Goal: Ask a question

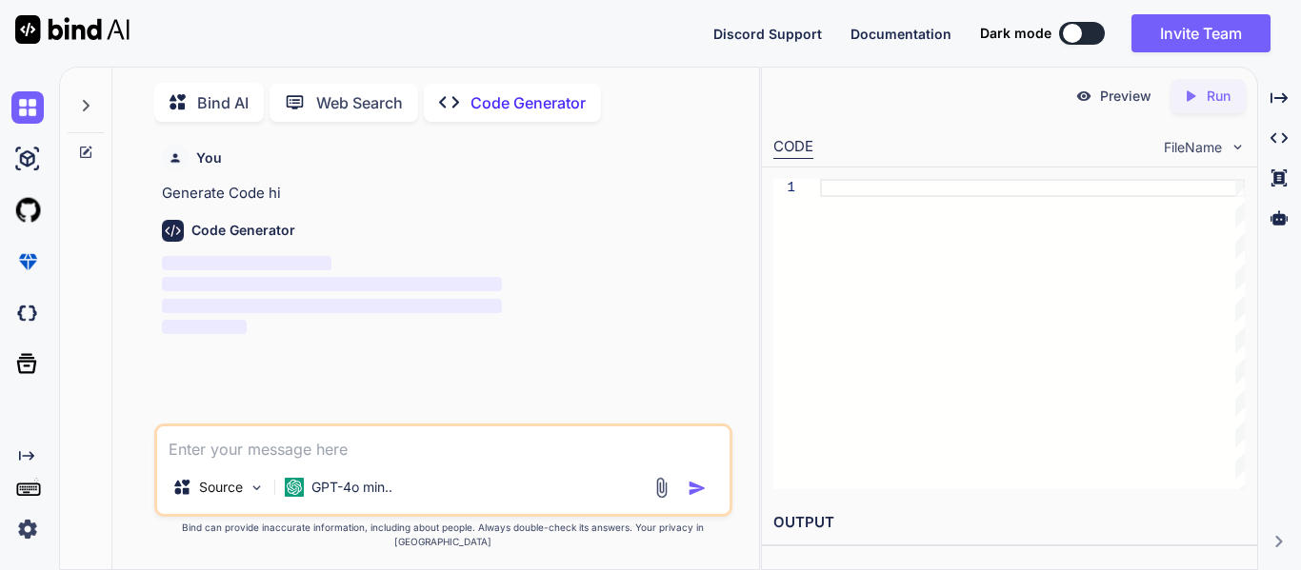
scroll to position [8, 0]
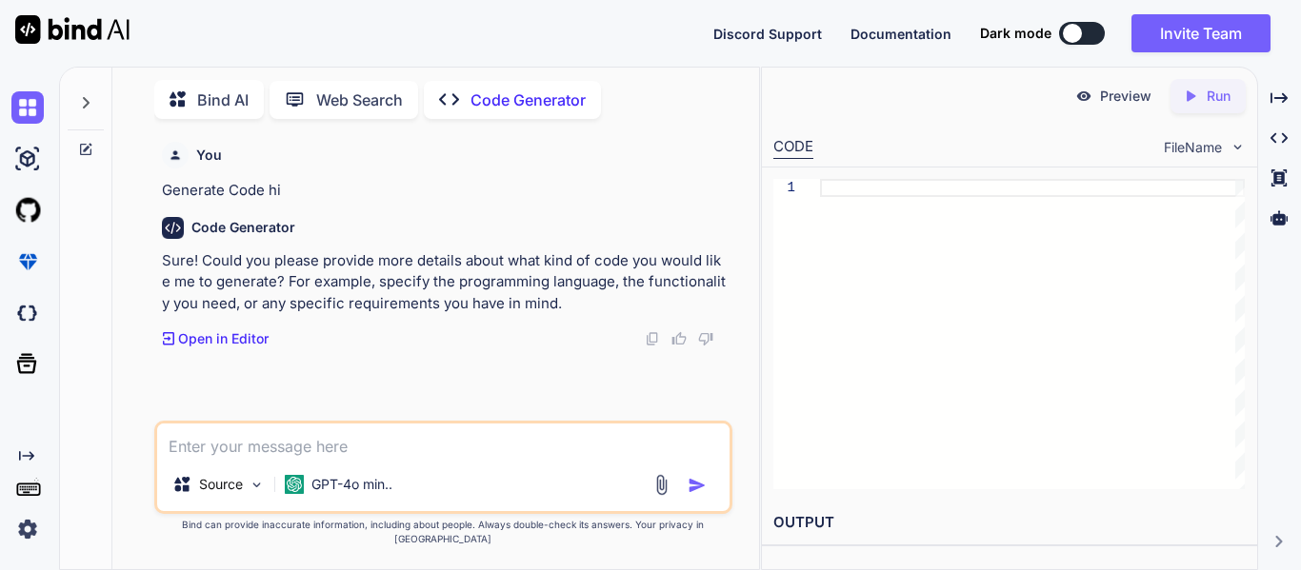
type textarea "x"
click at [381, 448] on textarea at bounding box center [443, 441] width 572 height 34
type textarea "i"
type textarea "x"
type textarea "in"
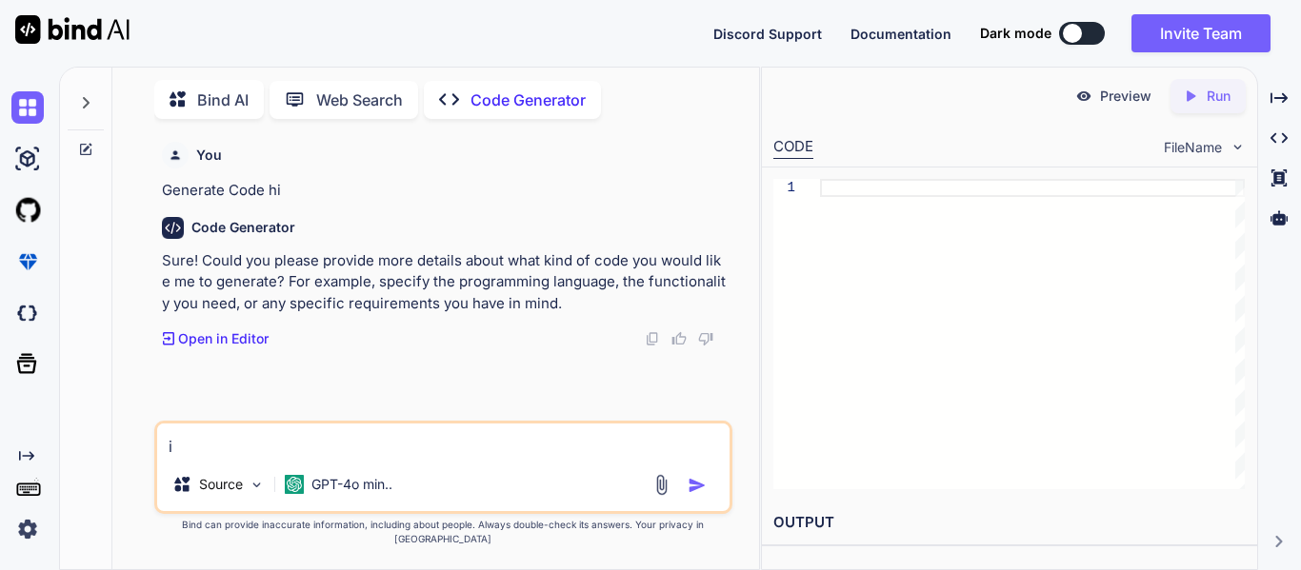
type textarea "x"
type textarea "in"
type textarea "x"
type textarea "in t"
type textarea "x"
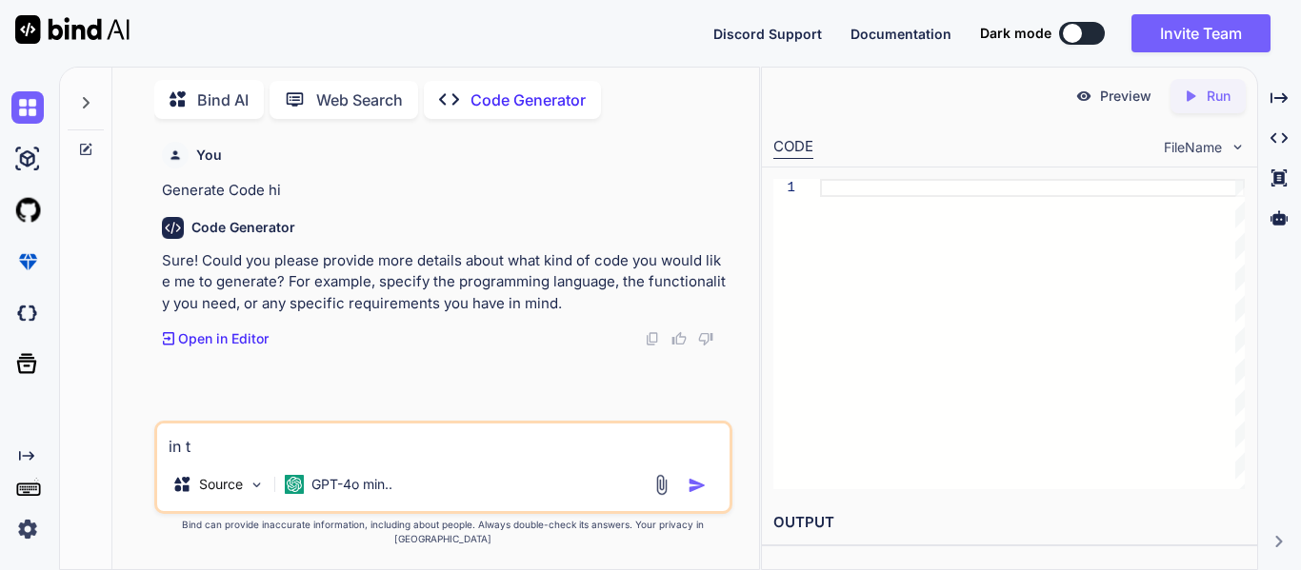
type textarea "in th"
type textarea "x"
type textarea "in thi"
type textarea "x"
type textarea "in this"
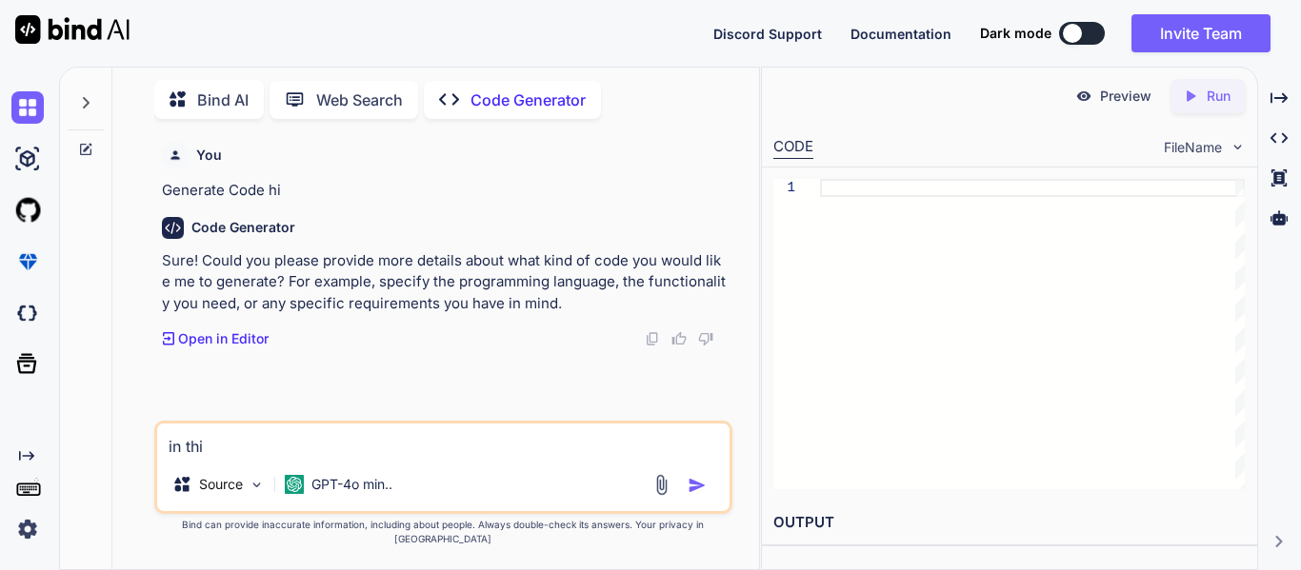
type textarea "x"
type textarea "in this"
type textarea "x"
type textarea "in this c"
type textarea "x"
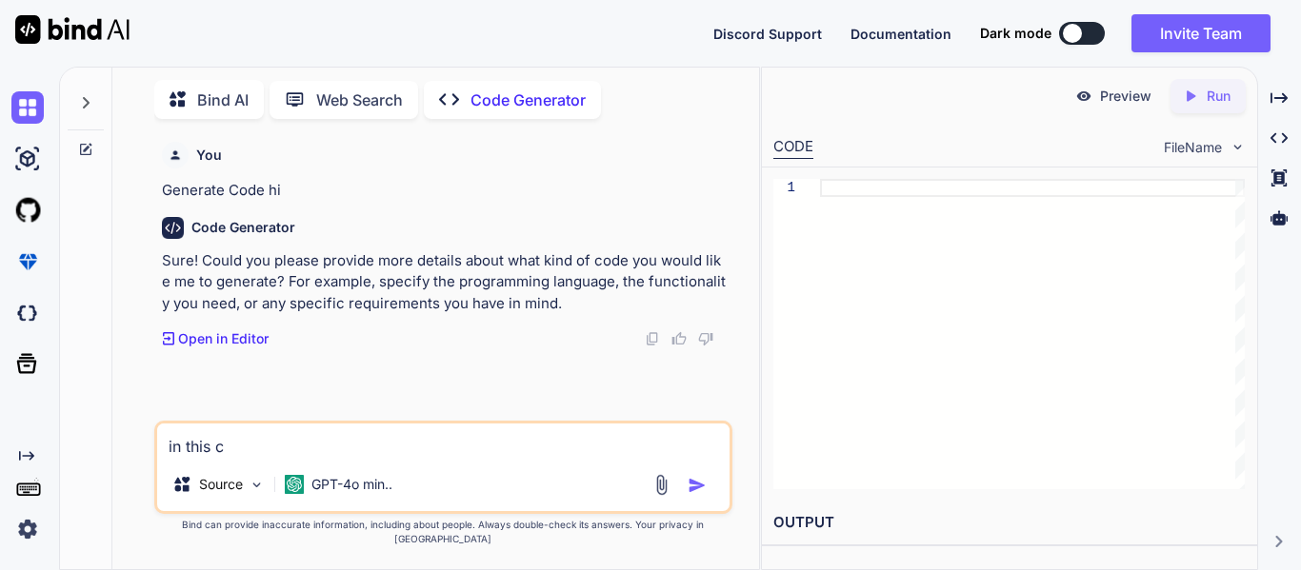
type textarea "in this co"
type textarea "x"
type textarea "in this cod"
type textarea "x"
type textarea "in this code"
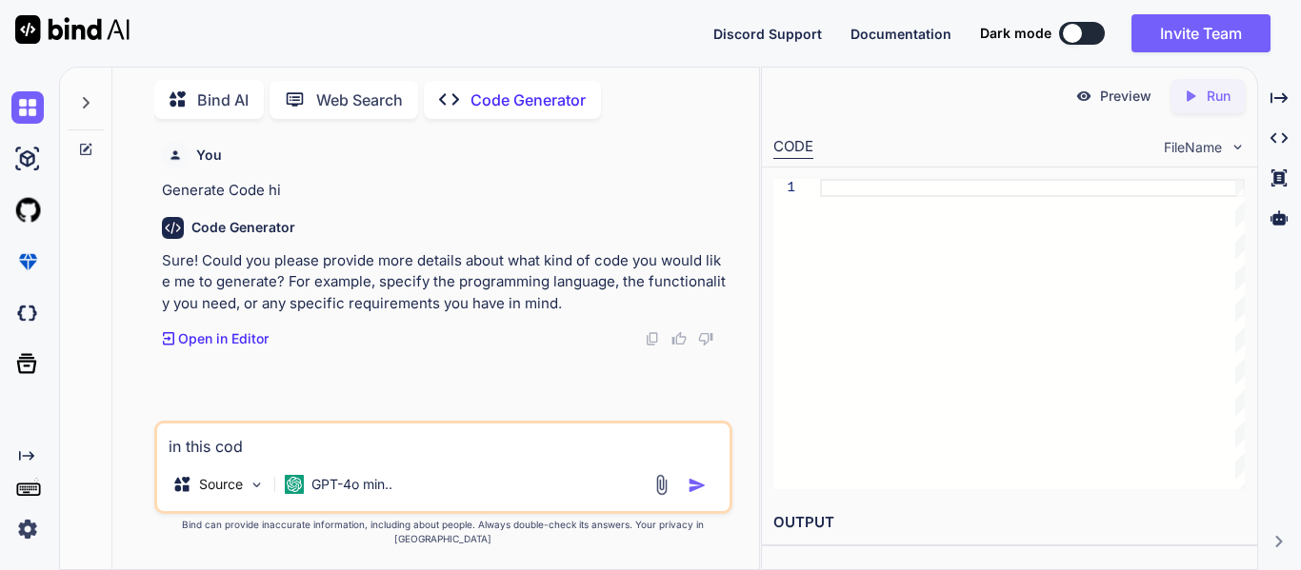
type textarea "x"
type textarea "in this code"
type textarea "x"
type textarea "in this code public async Task<bool> GetPacketDetailsInfoAsync(int scanningProj…"
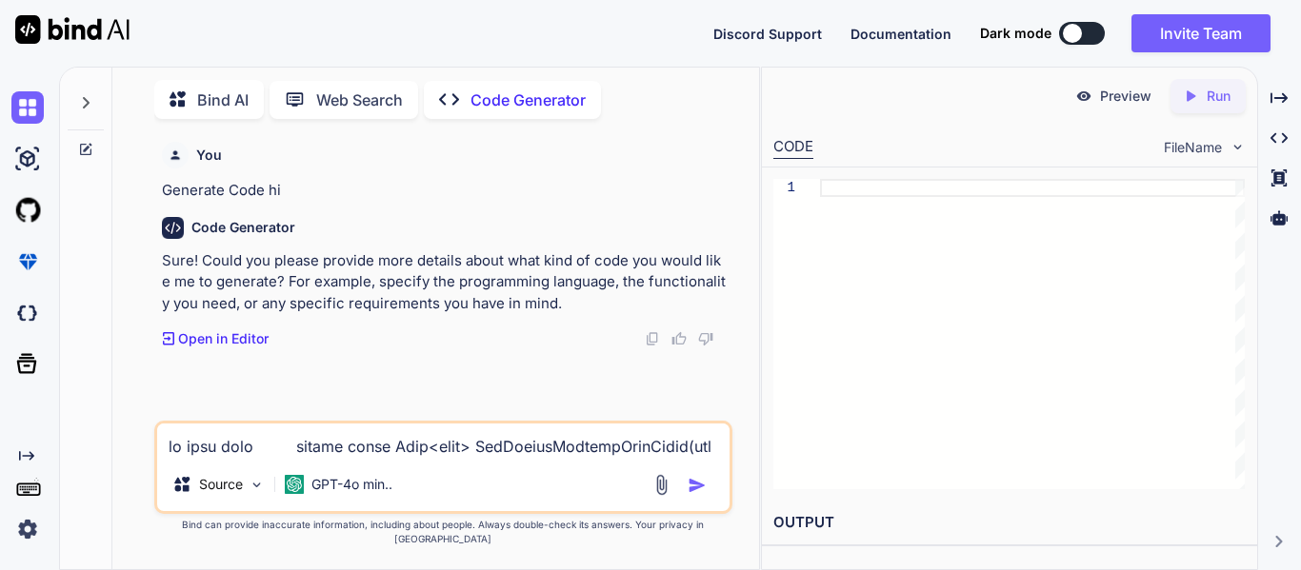
type textarea "x"
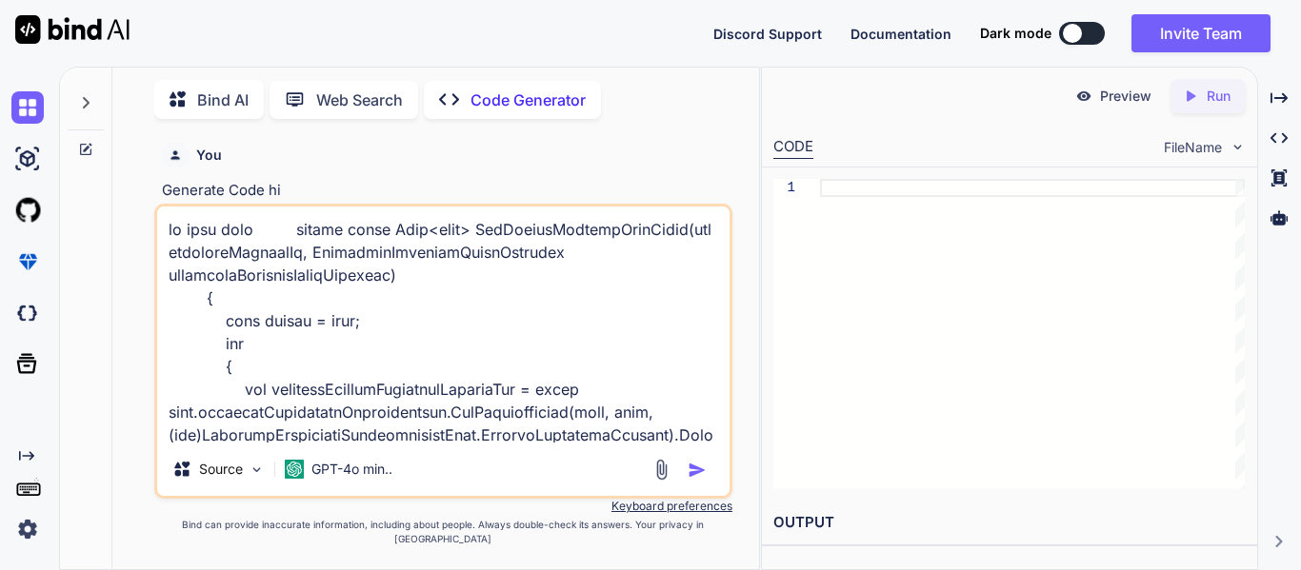
scroll to position [9393, 0]
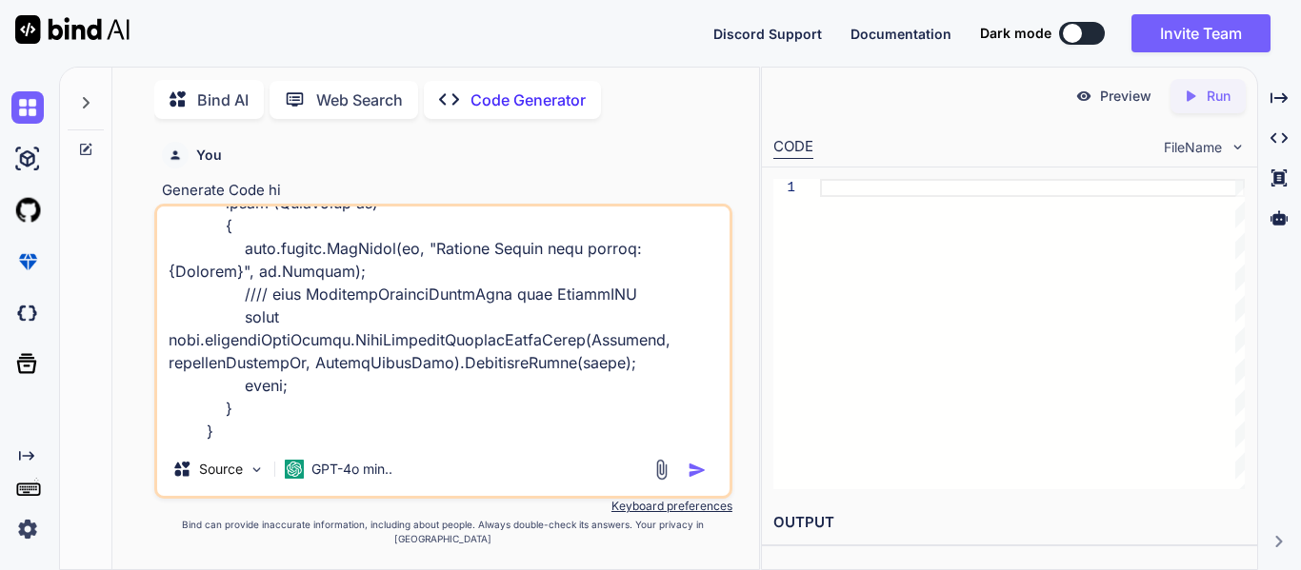
type textarea "in this code public async Task<bool> GetPacketDetailsInfoAsync(int scanningProj…"
type textarea "x"
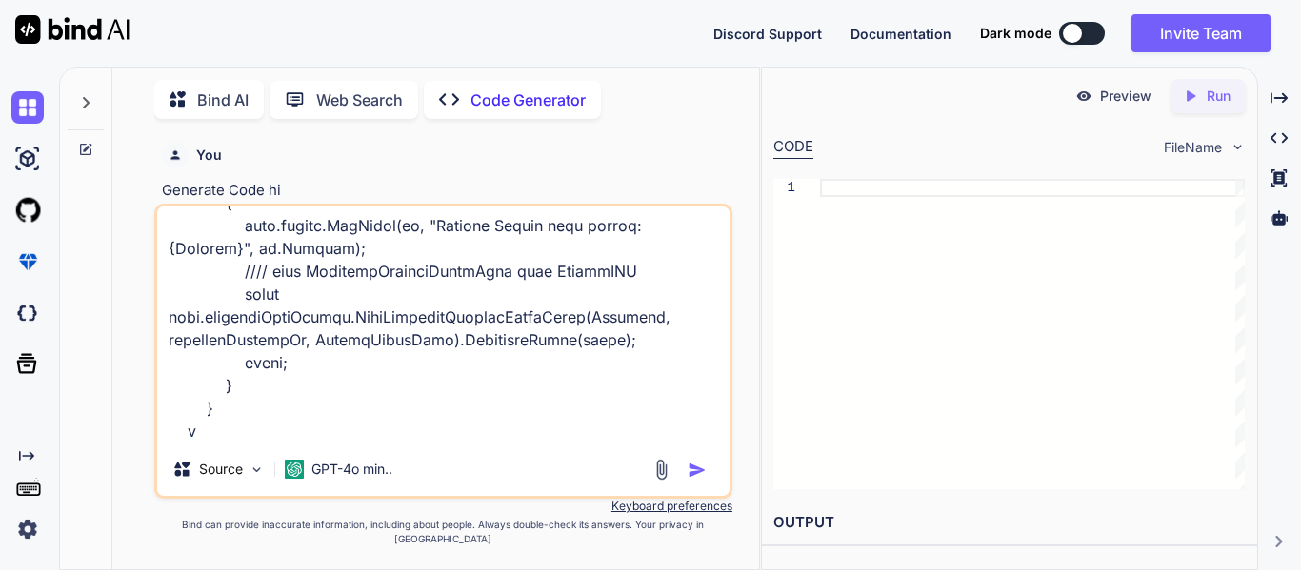
type textarea "in this code public async Task<bool> GetPacketDetailsInfoAsync(int scanningProj…"
type textarea "x"
type textarea "in this code public async Task<bool> GetPacketDetailsInfoAsync(int scanningProj…"
type textarea "x"
type textarea "in this code public async Task<bool> GetPacketDetailsInfoAsync(int scanningProj…"
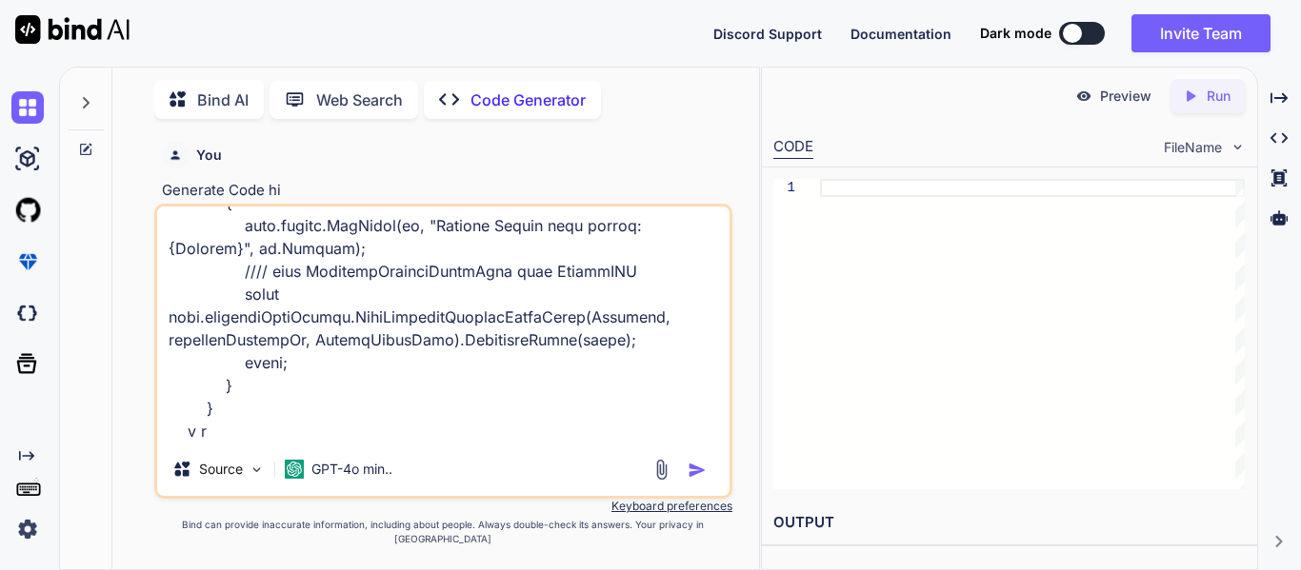
type textarea "x"
type textarea "in this code public async Task<bool> GetPacketDetailsInfoAsync(int scanningProj…"
type textarea "x"
type textarea "in this code public async Task<bool> GetPacketDetailsInfoAsync(int scanningProj…"
type textarea "x"
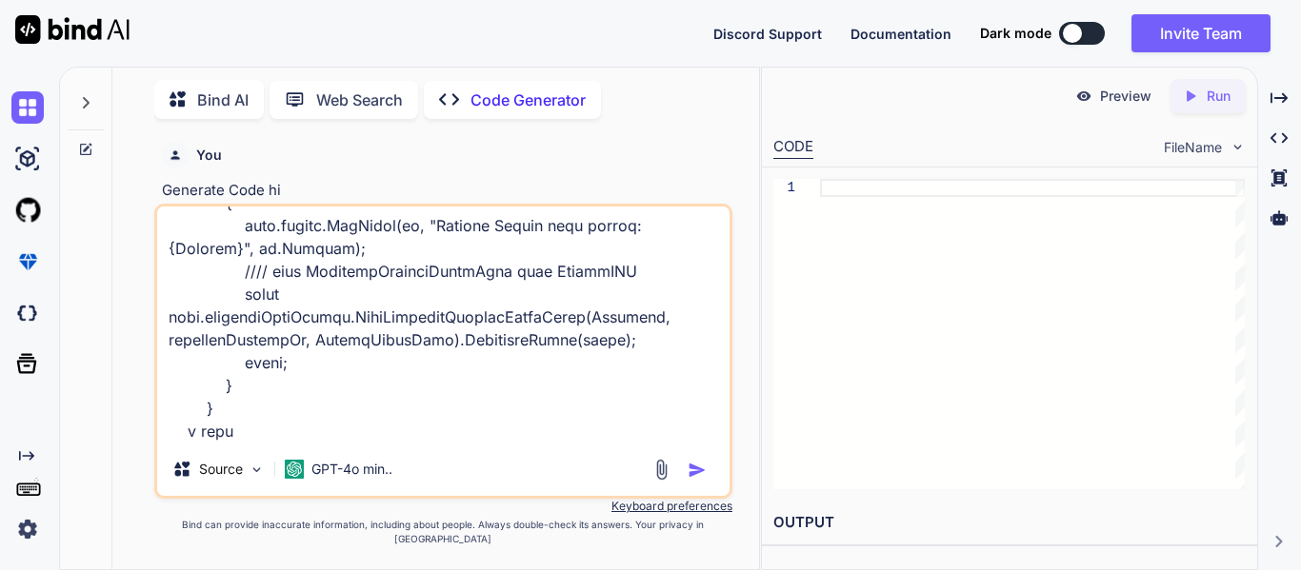
type textarea "in this code public async Task<bool> GetPacketDetailsInfoAsync(int scanningProj…"
type textarea "x"
type textarea "in this code public async Task<bool> GetPacketDetailsInfoAsync(int scanningProj…"
type textarea "x"
type textarea "in this code public async Task<bool> GetPacketDetailsInfoAsync(int scanningProj…"
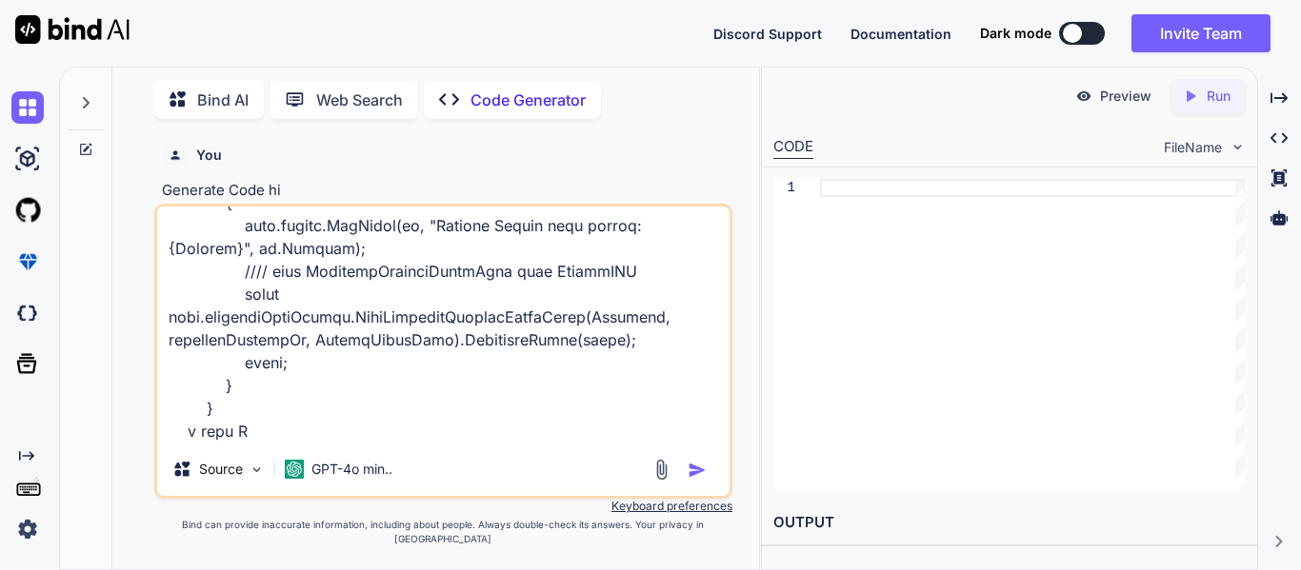
type textarea "x"
type textarea "in this code public async Task<bool> GetPacketDetailsInfoAsync(int scanningProj…"
type textarea "x"
type textarea "in this code public async Task<bool> GetPacketDetailsInfoAsync(int scanningProj…"
type textarea "x"
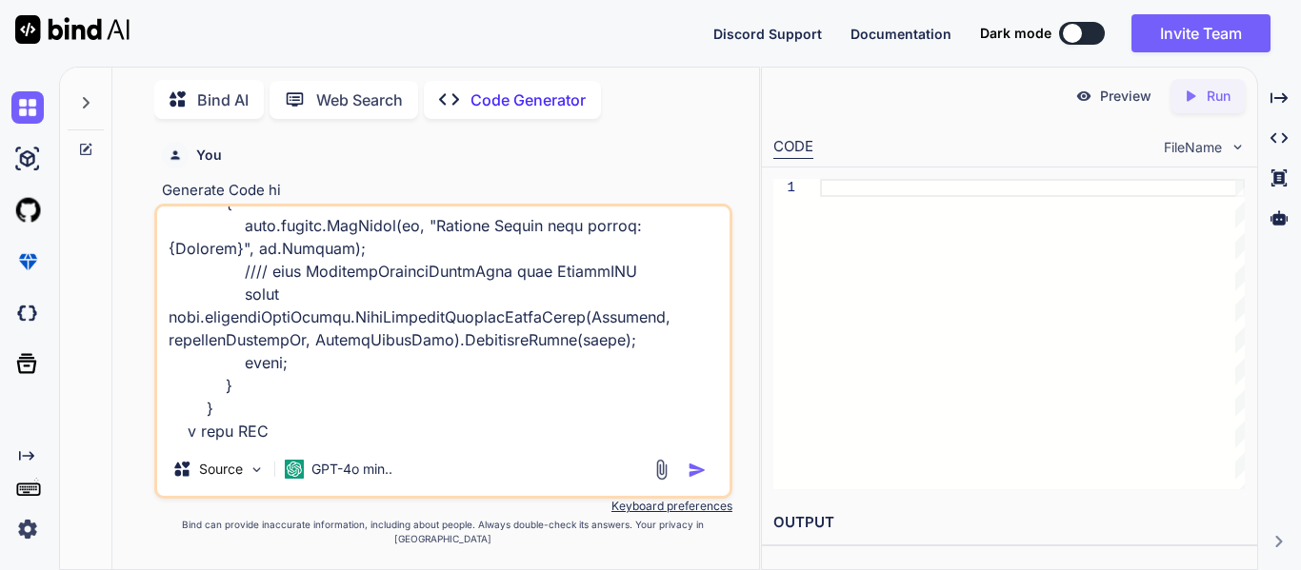
type textarea "in this code public async Task<bool> GetPacketDetailsInfoAsync(int scanningProj…"
type textarea "x"
type textarea "in this code public async Task<bool> GetPacketDetailsInfoAsync(int scanningProj…"
type textarea "x"
type textarea "in this code public async Task<bool> GetPacketDetailsInfoAsync(int scanningProj…"
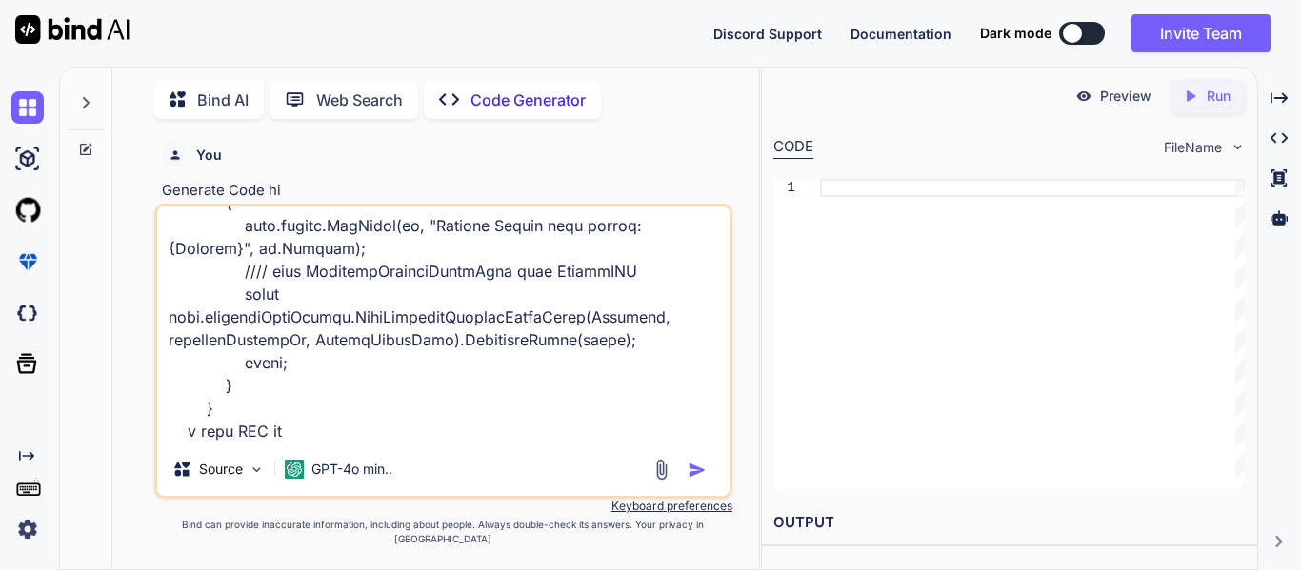
type textarea "x"
type textarea "in this code public async Task<bool> GetPacketDetailsInfoAsync(int scanningProj…"
type textarea "x"
type textarea "in this code public async Task<bool> GetPacketDetailsInfoAsync(int scanningProj…"
type textarea "x"
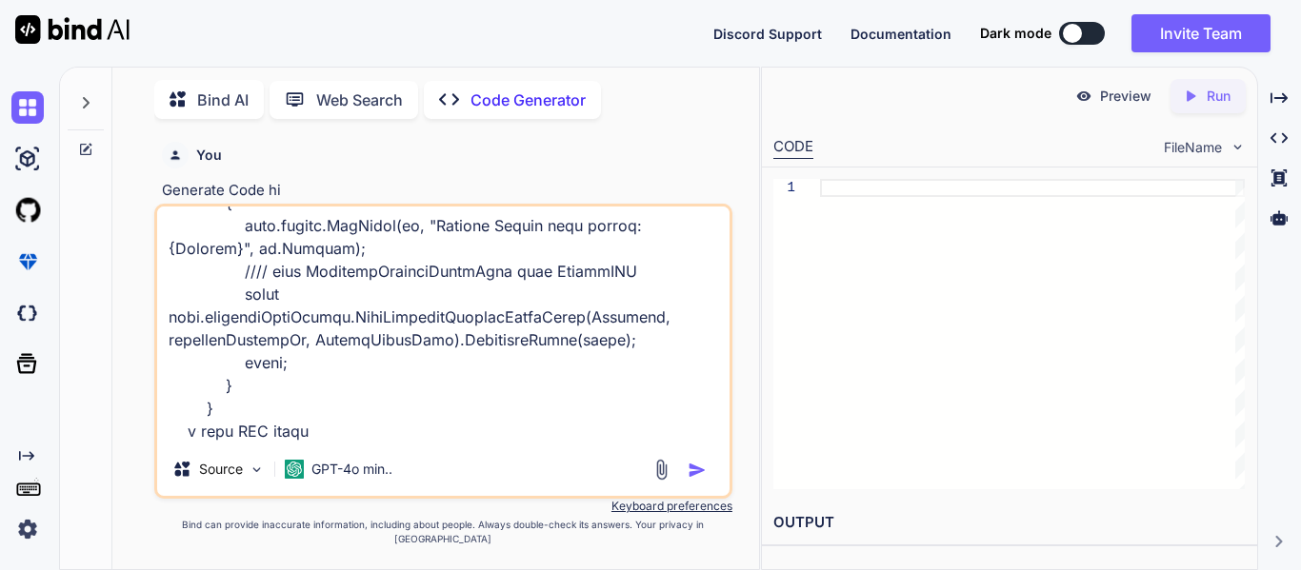
type textarea "in this code public async Task<bool> GetPacketDetailsInfoAsync(int scanningProj…"
type textarea "x"
type textarea "in this code public async Task<bool> GetPacketDetailsInfoAsync(int scanningProj…"
type textarea "x"
type textarea "in this code public async Task<bool> GetPacketDetailsInfoAsync(int scanningProj…"
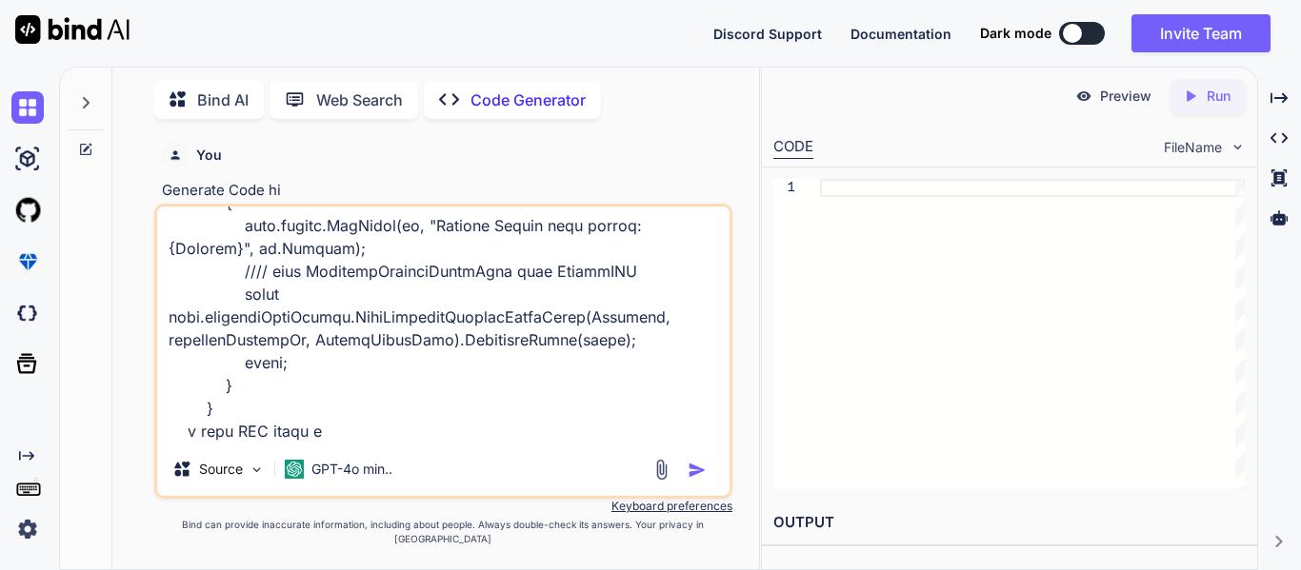
type textarea "x"
type textarea "in this code public async Task<bool> GetPacketDetailsInfoAsync(int scanningProj…"
type textarea "x"
type textarea "in this code public async Task<bool> GetPacketDetailsInfoAsync(int scanningProj…"
type textarea "x"
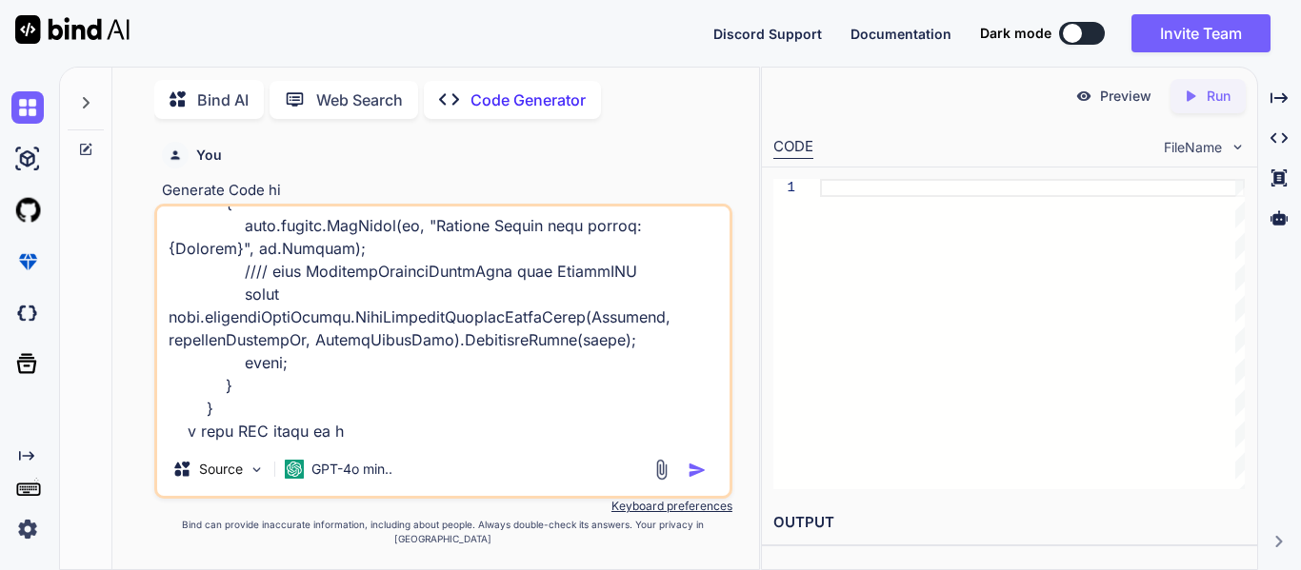
type textarea "in this code public async Task<bool> GetPacketDetailsInfoAsync(int scanningProj…"
type textarea "x"
type textarea "in this code public async Task<bool> GetPacketDetailsInfoAsync(int scanningProj…"
type textarea "x"
type textarea "in this code public async Task<bool> GetPacketDetailsInfoAsync(int scanningProj…"
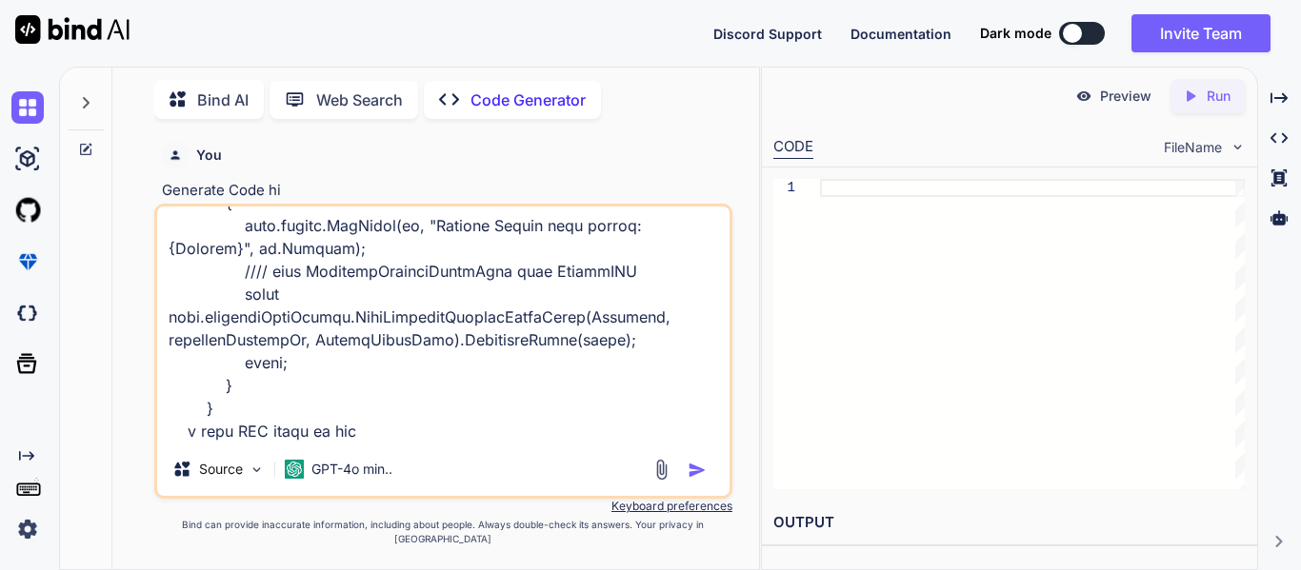
type textarea "x"
type textarea "in this code public async Task<bool> GetPacketDetailsInfoAsync(int scanningProj…"
type textarea "x"
type textarea "in this code public async Task<bool> GetPacketDetailsInfoAsync(int scanningProj…"
type textarea "x"
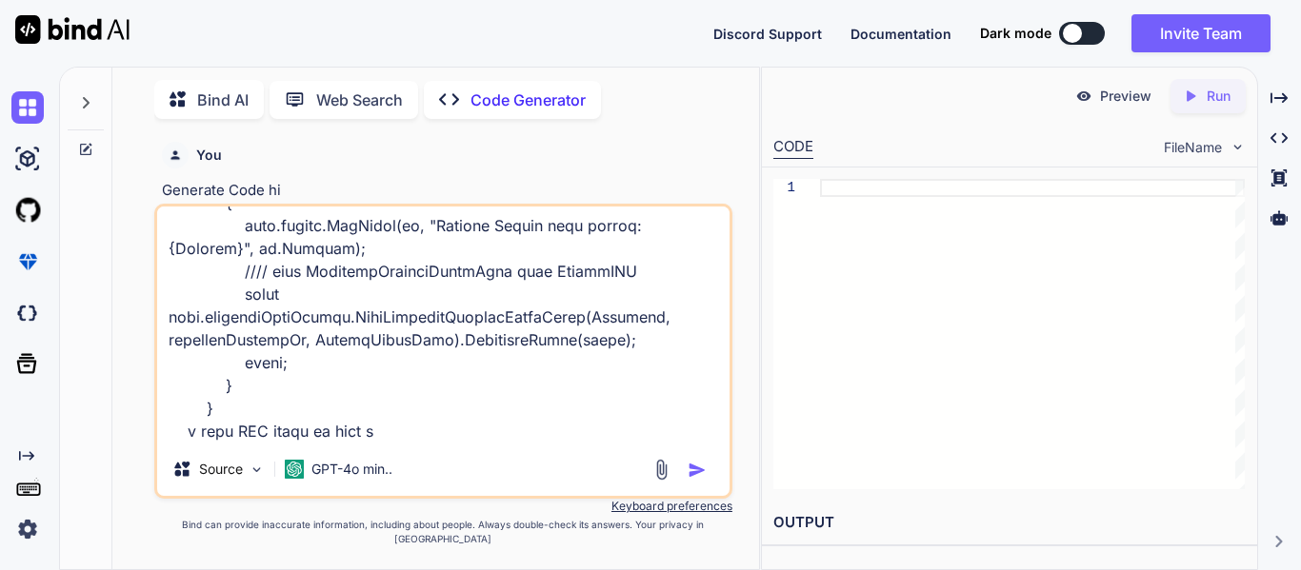
type textarea "in this code public async Task<bool> GetPacketDetailsInfoAsync(int scanningProj…"
type textarea "x"
type textarea "in this code public async Task<bool> GetPacketDetailsInfoAsync(int scanningProj…"
type textarea "x"
type textarea "in this code public async Task<bool> GetPacketDetailsInfoAsync(int scanningProj…"
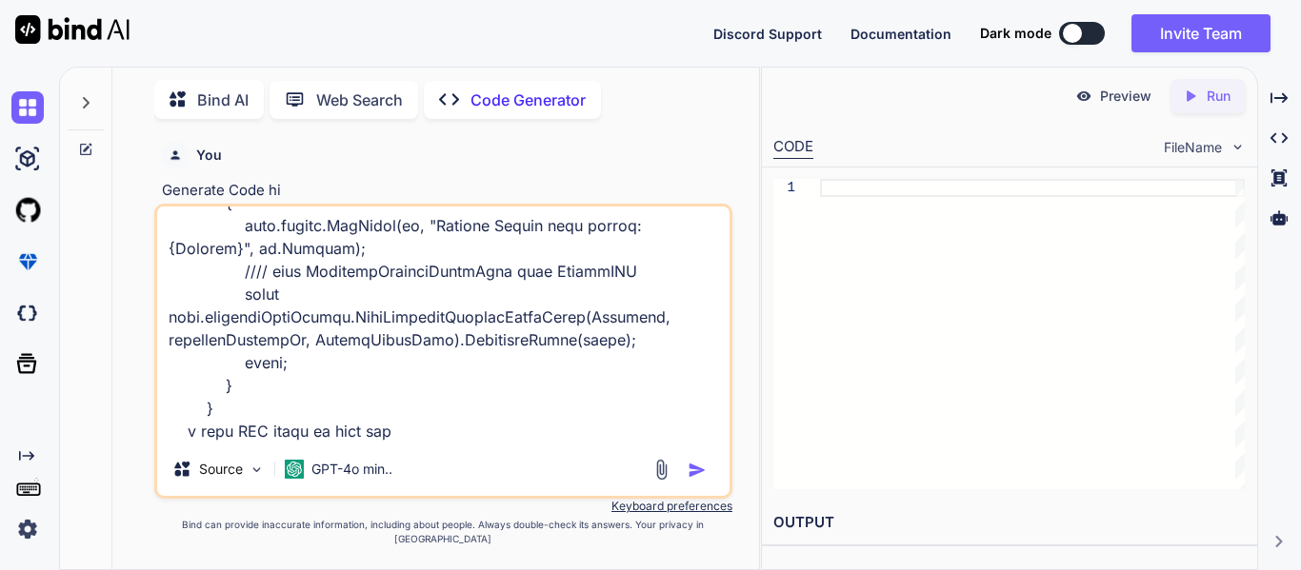
type textarea "x"
type textarea "in this code public async Task<bool> GetPacketDetailsInfoAsync(int scanningProj…"
type textarea "x"
type textarea "in this code public async Task<bool> GetPacketDetailsInfoAsync(int scanningProj…"
type textarea "x"
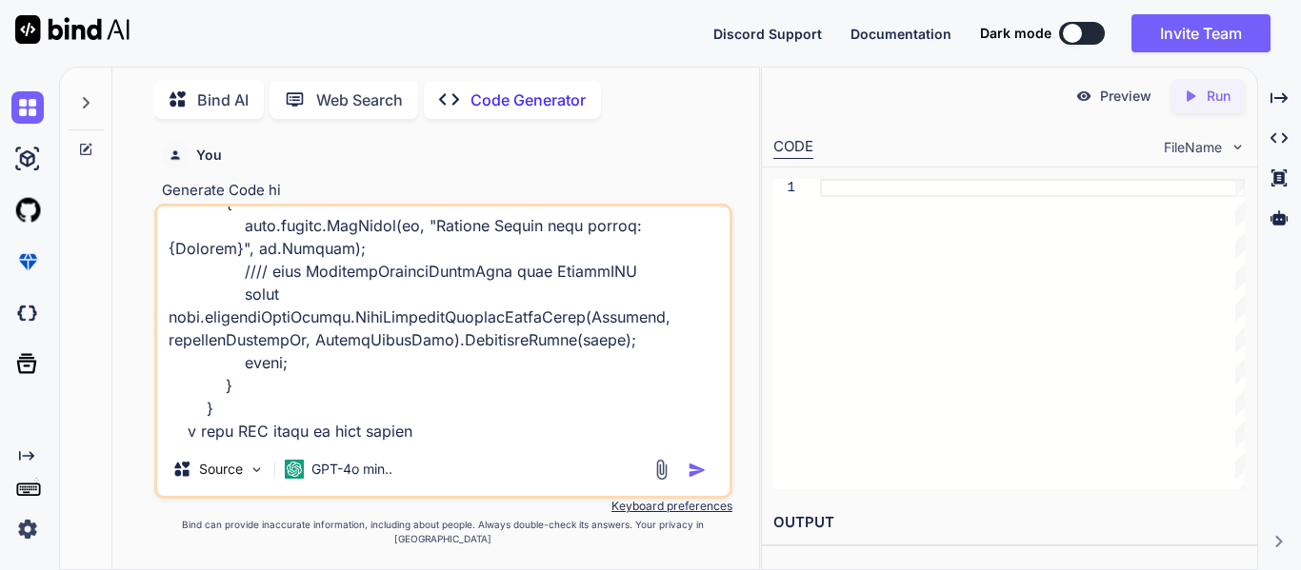
paste textarea "using Assessor.AzureServiceBus.Communication.ServiceBusCommands.Enums; using As…"
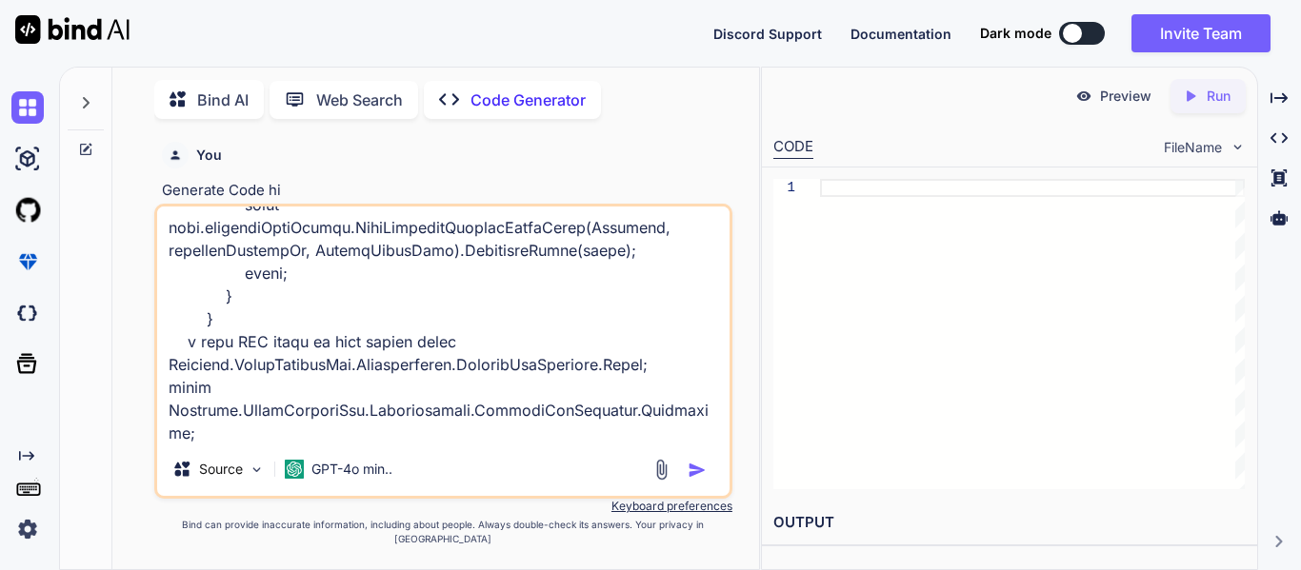
scroll to position [16568, 0]
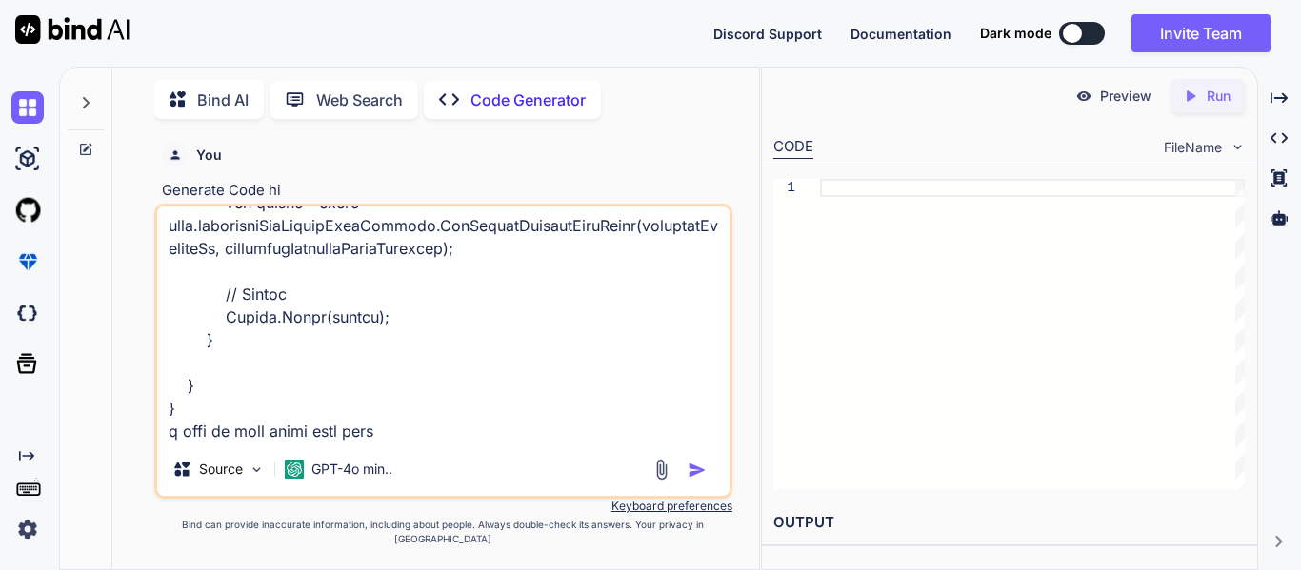
paste textarea "bool isEnableRequestCentre = configuration.GetValue<bool>("CustomFeatures:Enabl…"
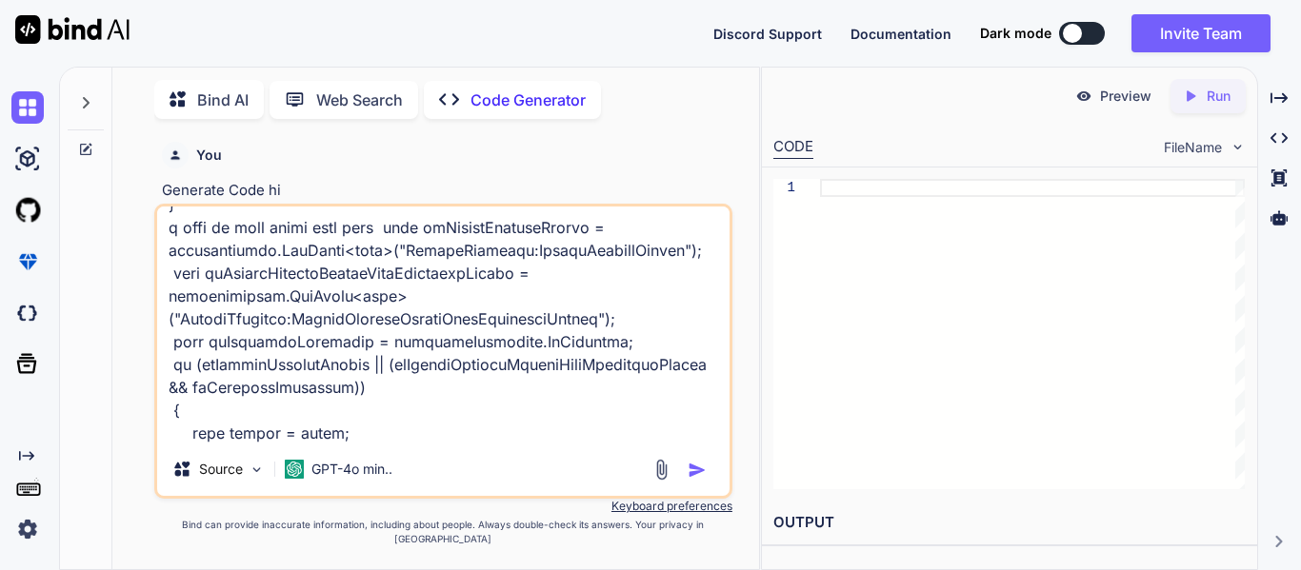
scroll to position [17437, 0]
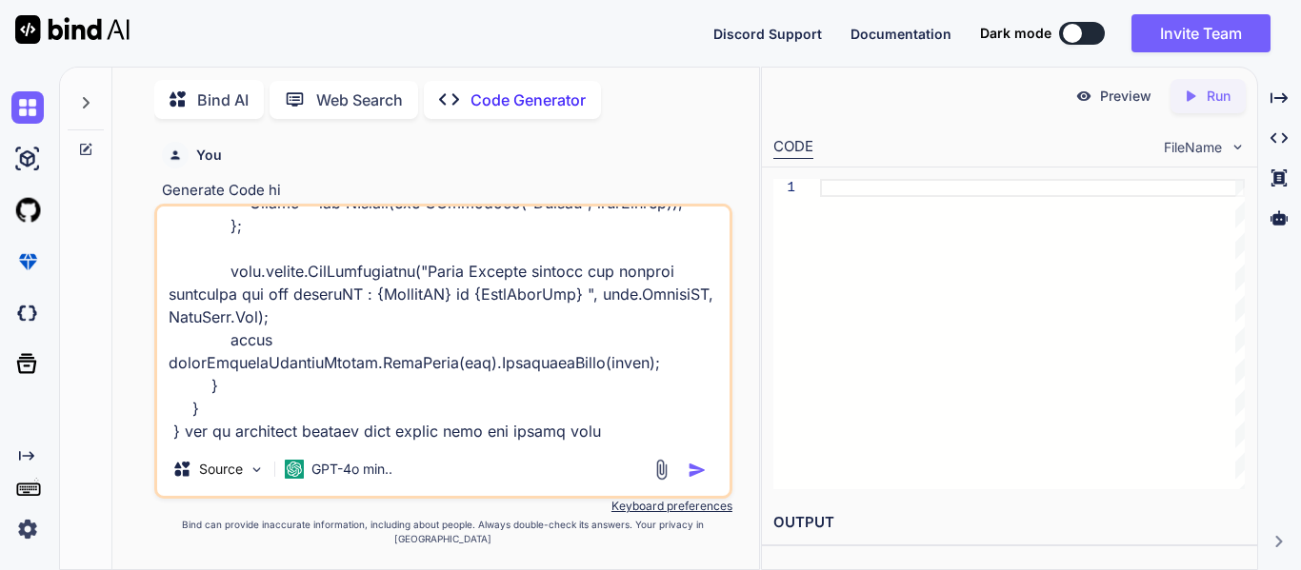
type textarea "in this code public async Task<bool> GetPacketDetailsInfoAsync(int scanningProj…"
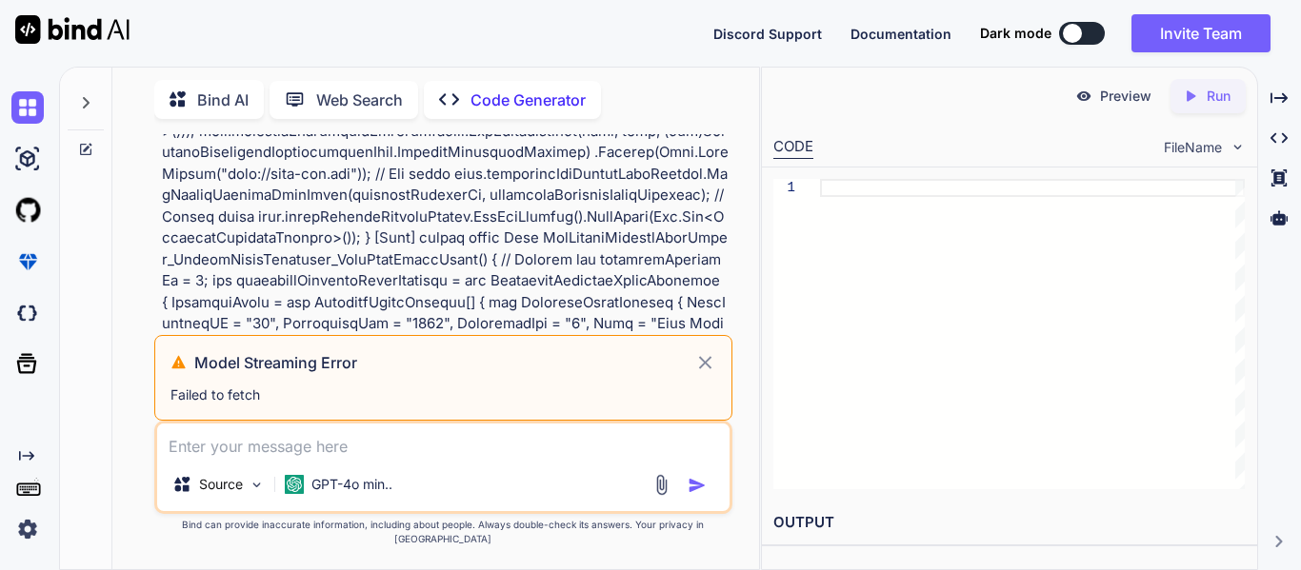
scroll to position [6108, 0]
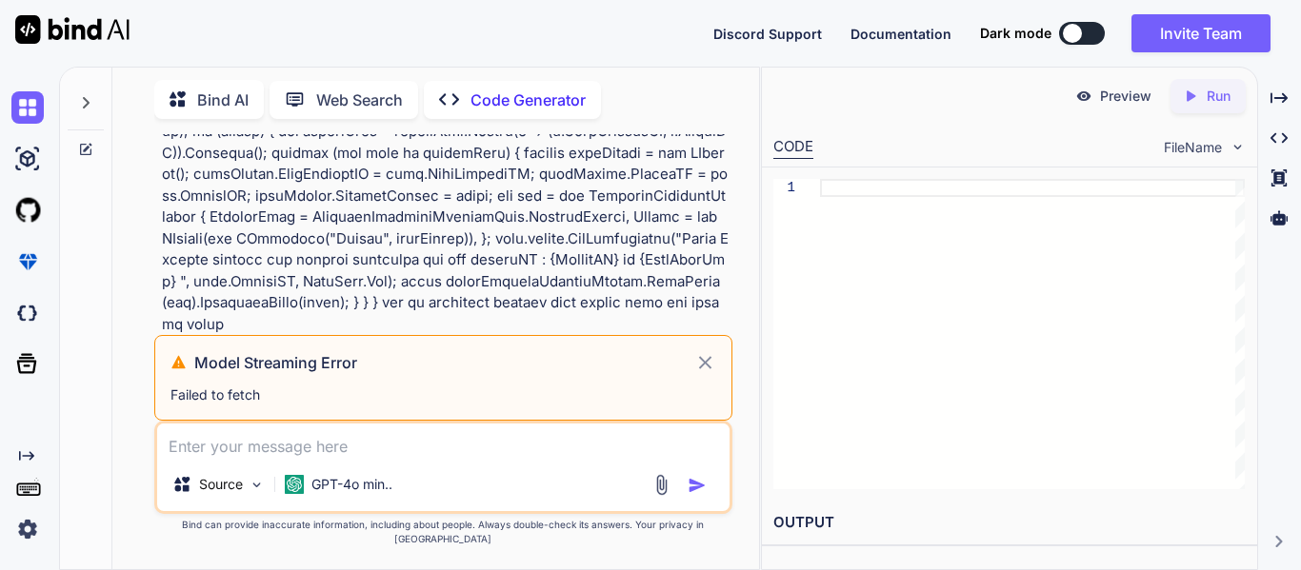
click at [709, 368] on icon at bounding box center [705, 362] width 12 height 12
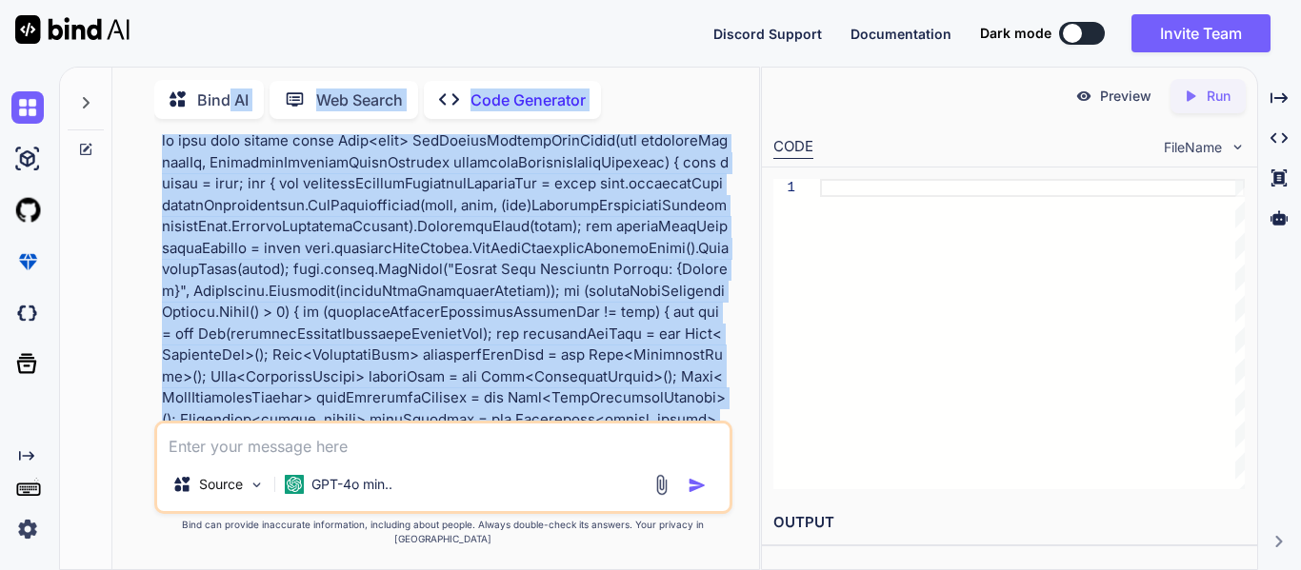
scroll to position [0, 0]
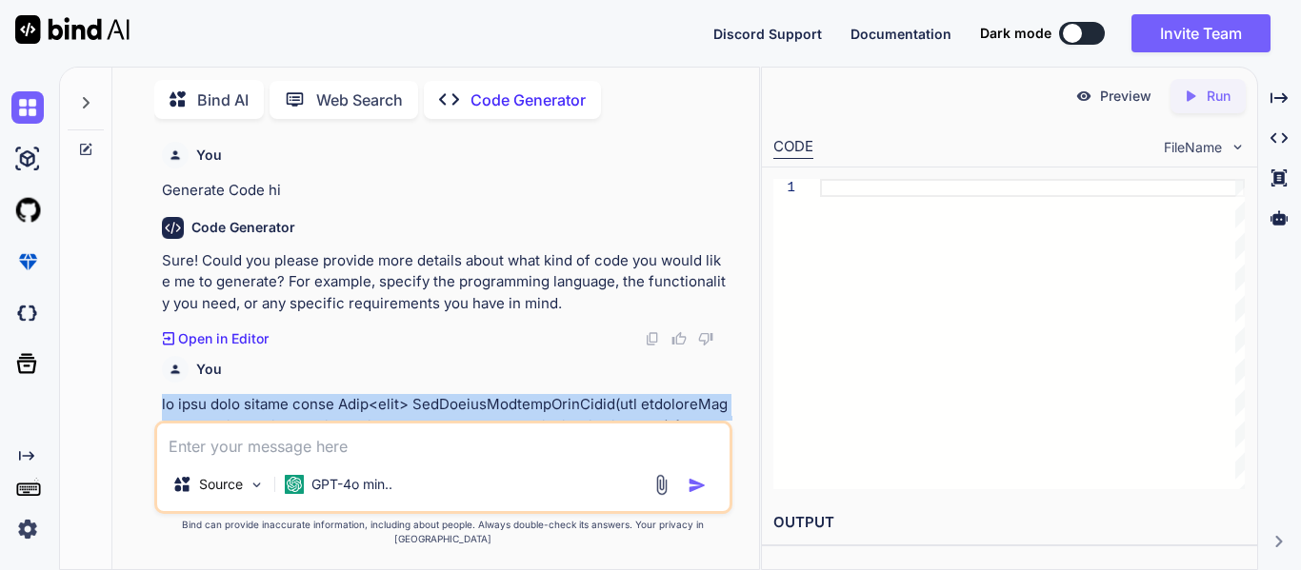
drag, startPoint x: 646, startPoint y: 424, endPoint x: 161, endPoint y: 401, distance: 486.1
copy p "in this code public async Task<bool> GetPacketDetailsInfoAsync(int scanningProj…"
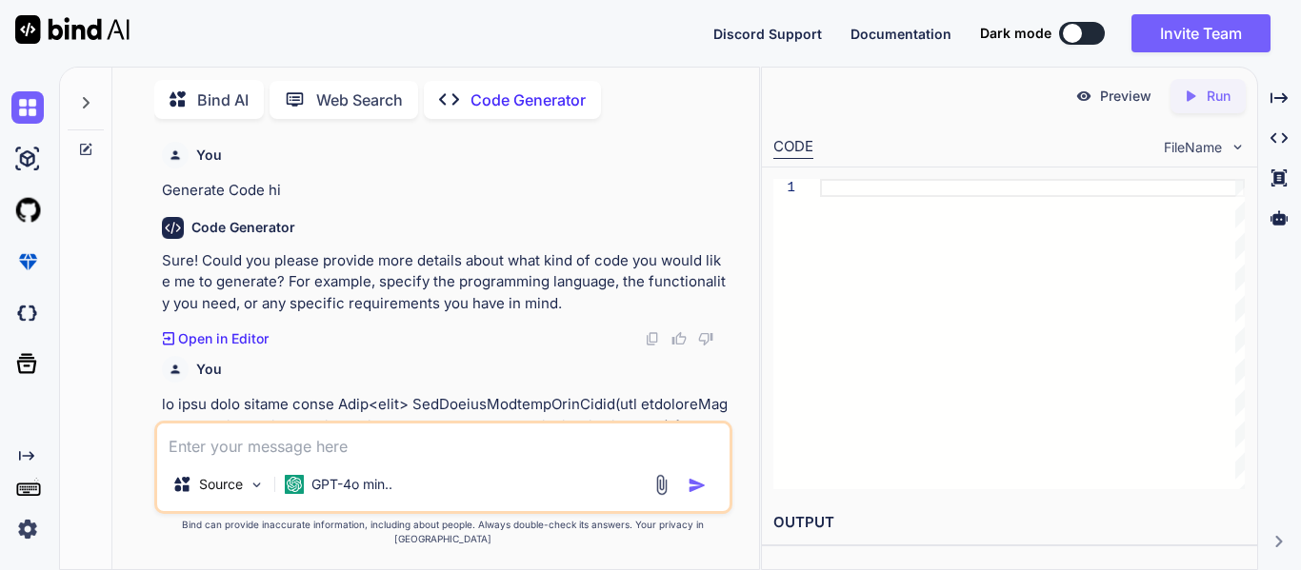
click at [215, 456] on textarea at bounding box center [443, 441] width 572 height 34
paste textarea "in this code public async Task<bool> GetPacketDetailsInfoAsync(int scanningProj…"
type textarea "in this code public async Task<bool> GetPacketDetailsInfoAsync(int scanningProj…"
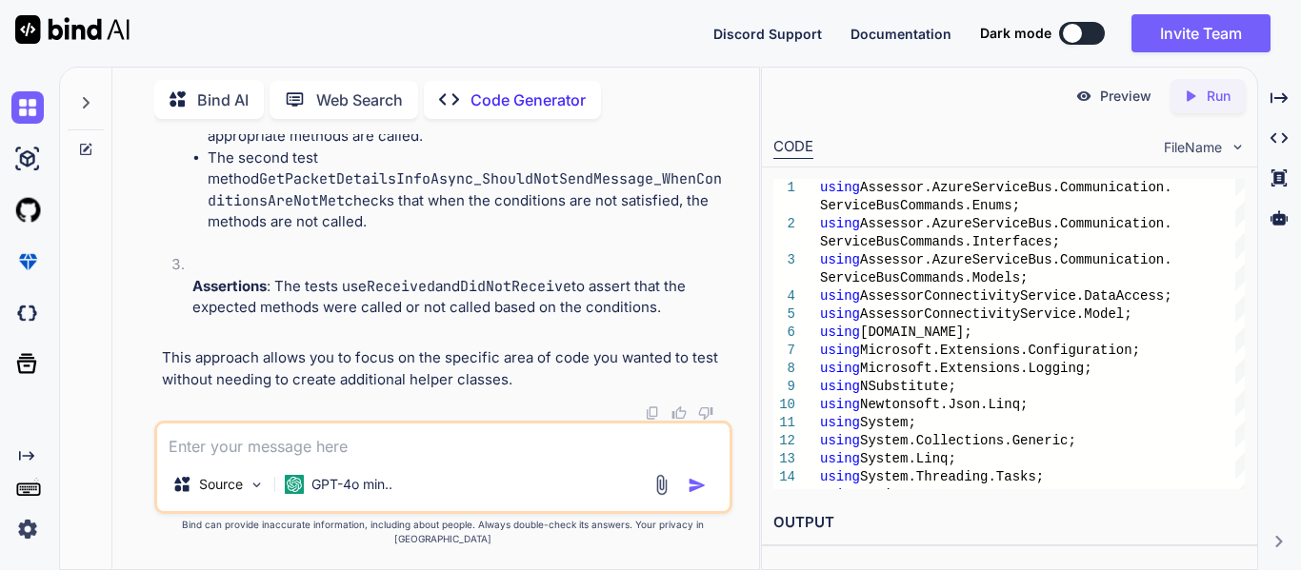
scroll to position [17033, 0]
drag, startPoint x: 582, startPoint y: 286, endPoint x: 443, endPoint y: 262, distance: 141.0
click at [443, 255] on li "Test Method : The first test method GetPacketDetailsInfoAsync_ShouldSendMessage…" at bounding box center [452, 115] width 551 height 279
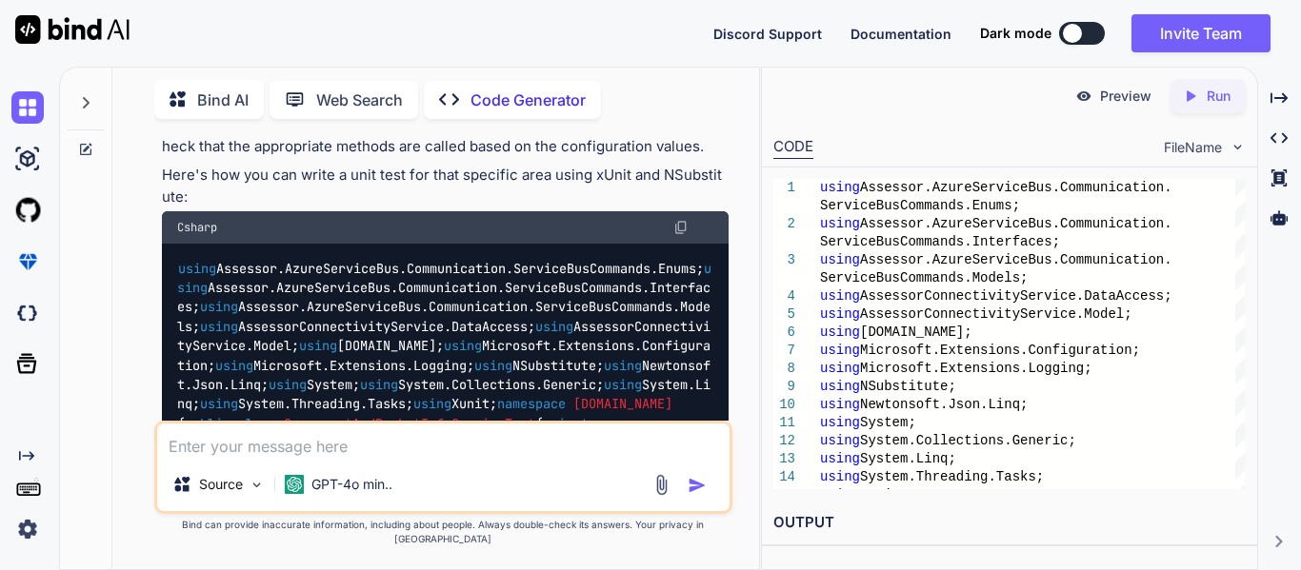
scroll to position [12497, 0]
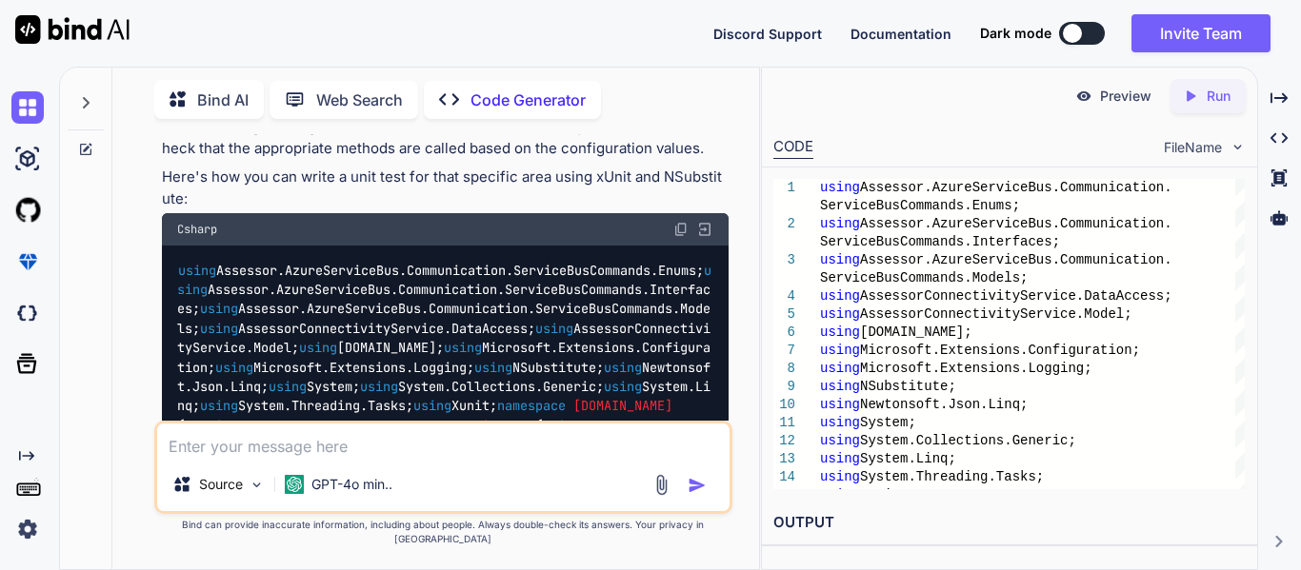
click at [677, 237] on img at bounding box center [680, 229] width 15 height 15
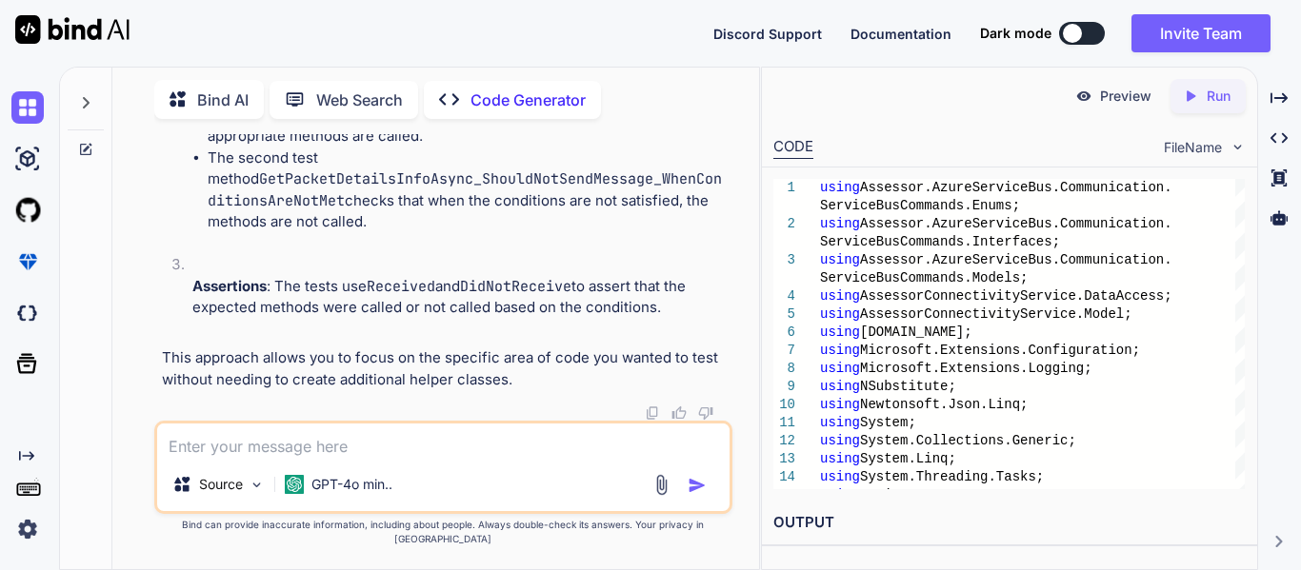
scroll to position [17033, 0]
click at [320, 456] on textarea at bounding box center [443, 441] width 572 height 34
type textarea "this test is not running"
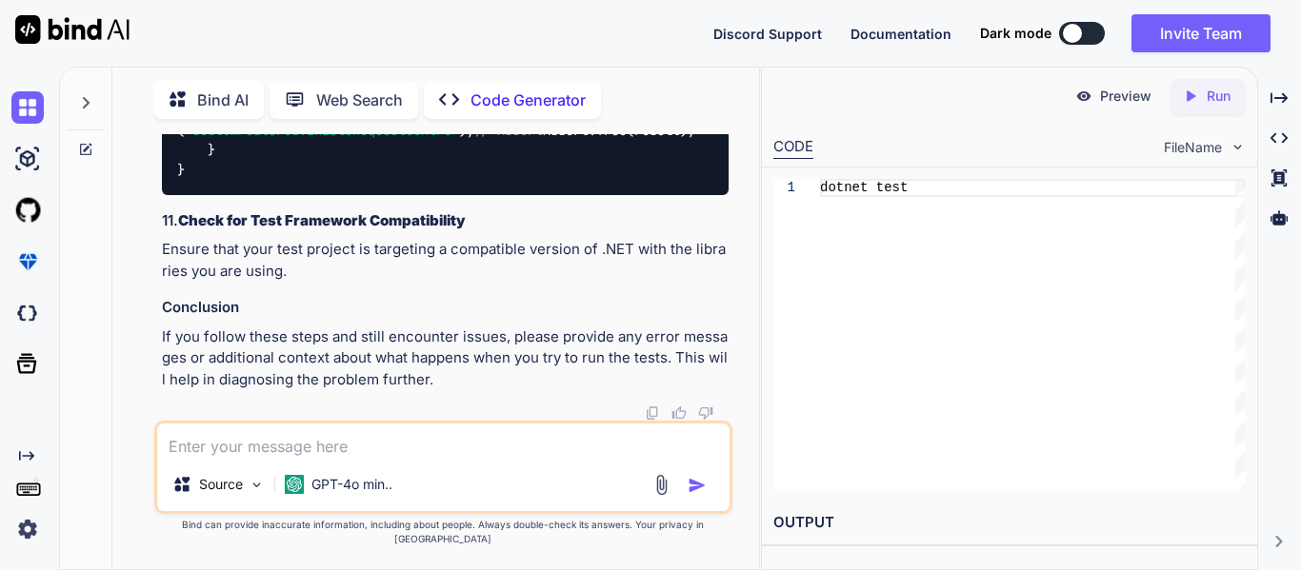
scroll to position [19160, 0]
click at [259, 456] on textarea at bounding box center [443, 441] width 572 height 34
type textarea "i mean the old tests runs but the new ones not run"
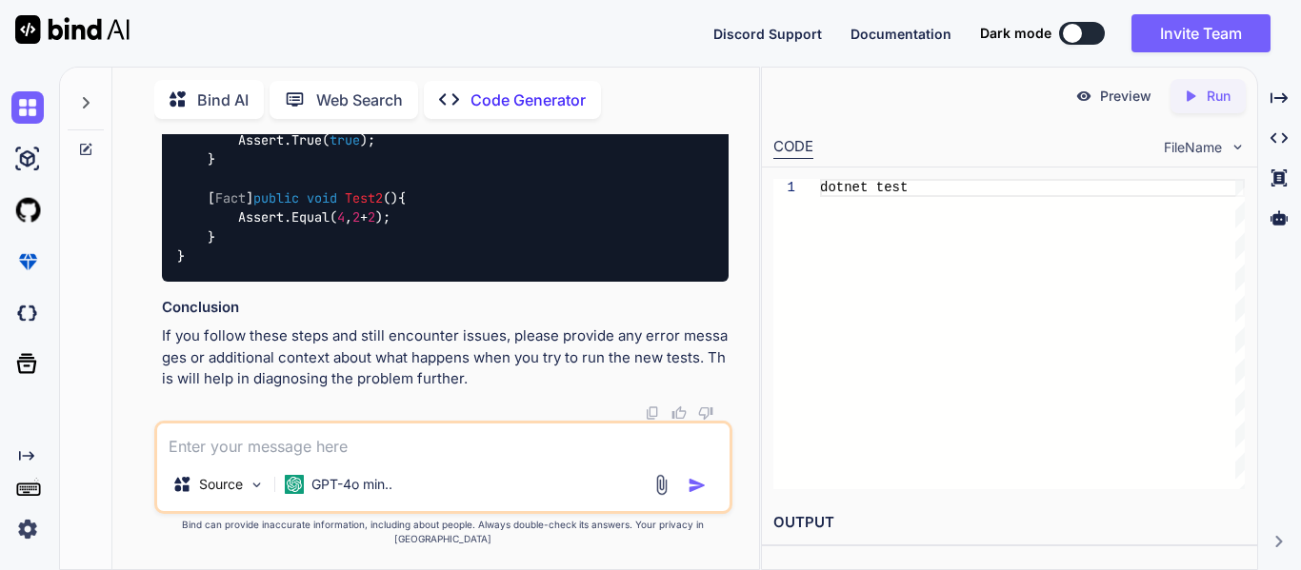
scroll to position [20142, 0]
click at [408, 447] on textarea at bounding box center [443, 441] width 572 height 34
paste textarea "using Assessor.AzureServiceBus.Communication.ServiceBusCommands.Enums; using As…"
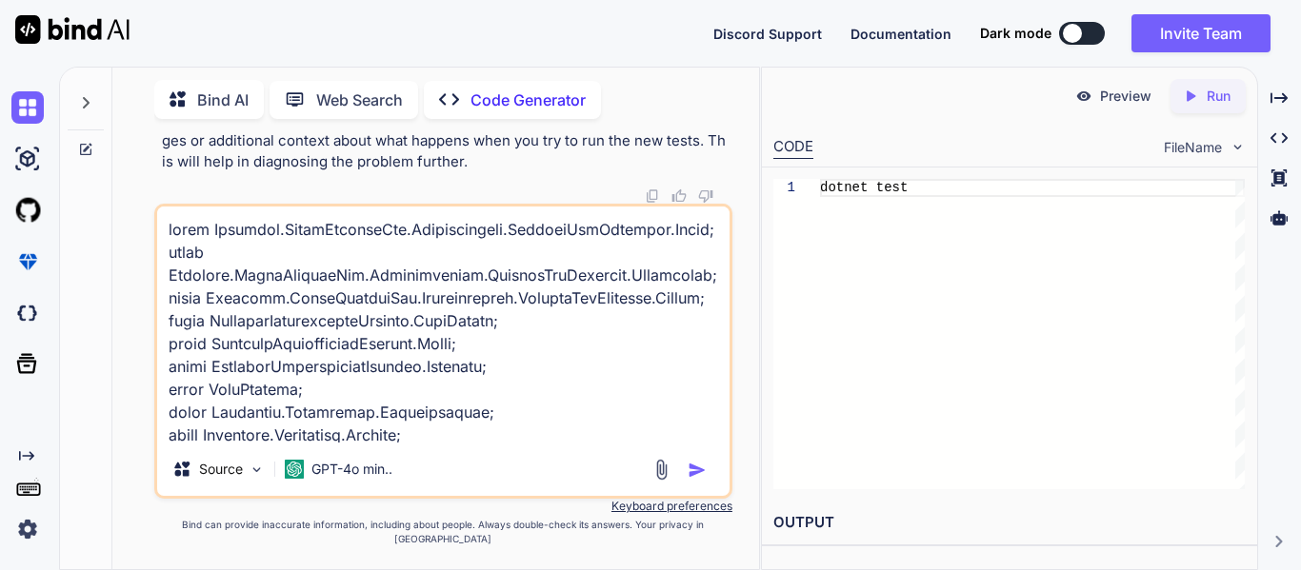
scroll to position [9782, 0]
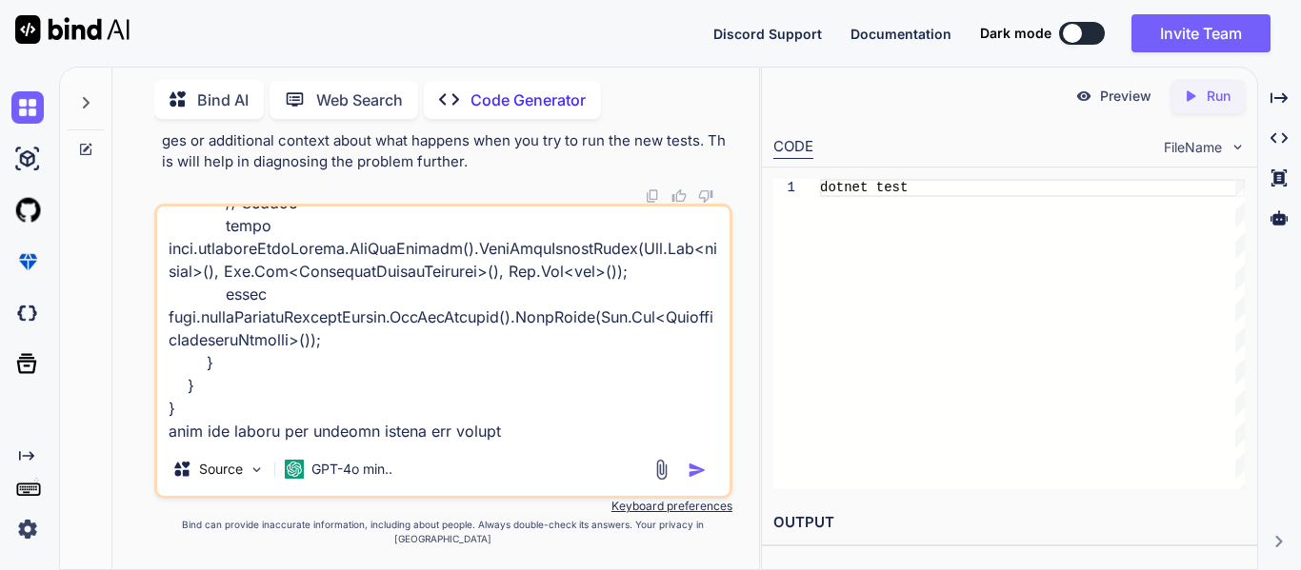
type textarea "using Assessor.AzureServiceBus.Communication.ServiceBusCommands.Enums; using As…"
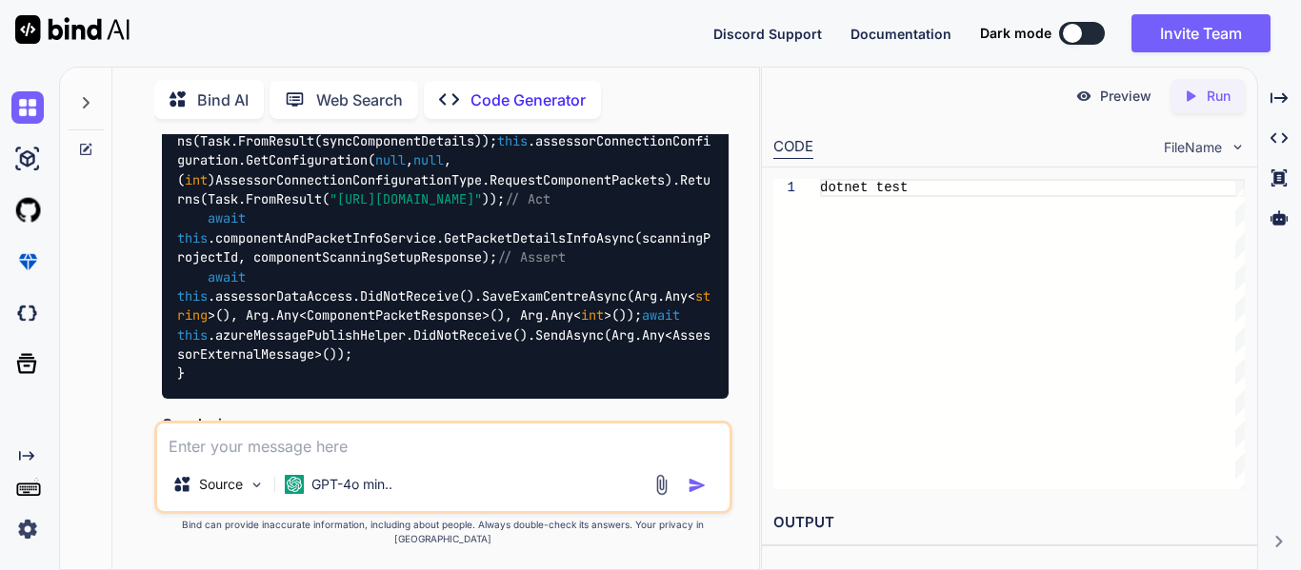
scroll to position [25972, 0]
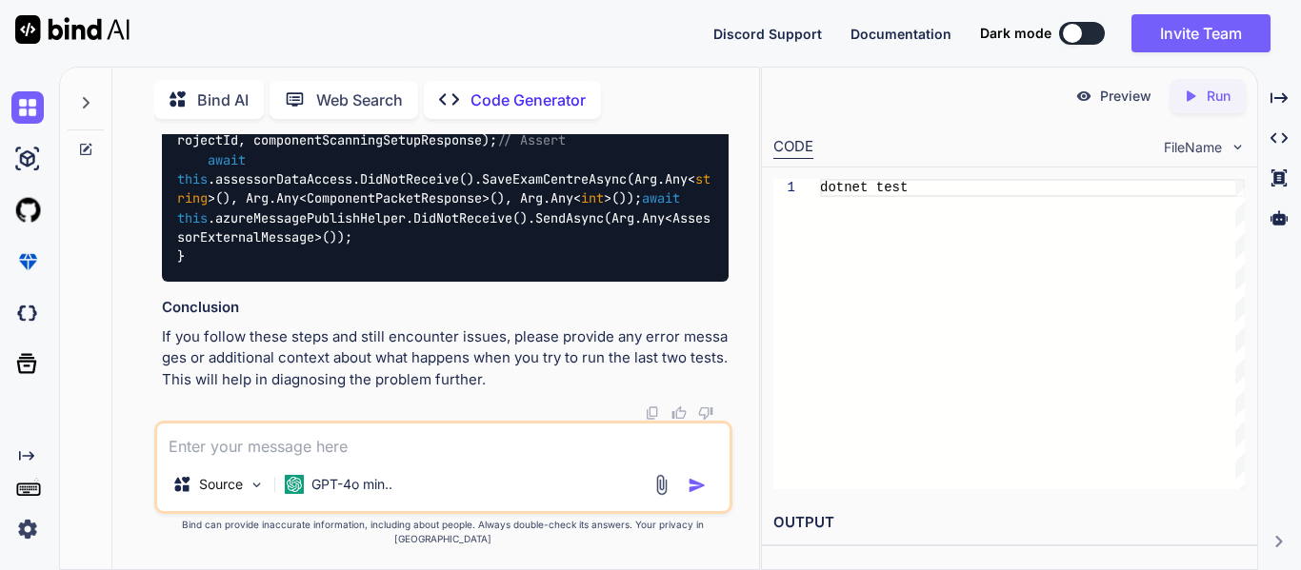
scroll to position [26174, 0]
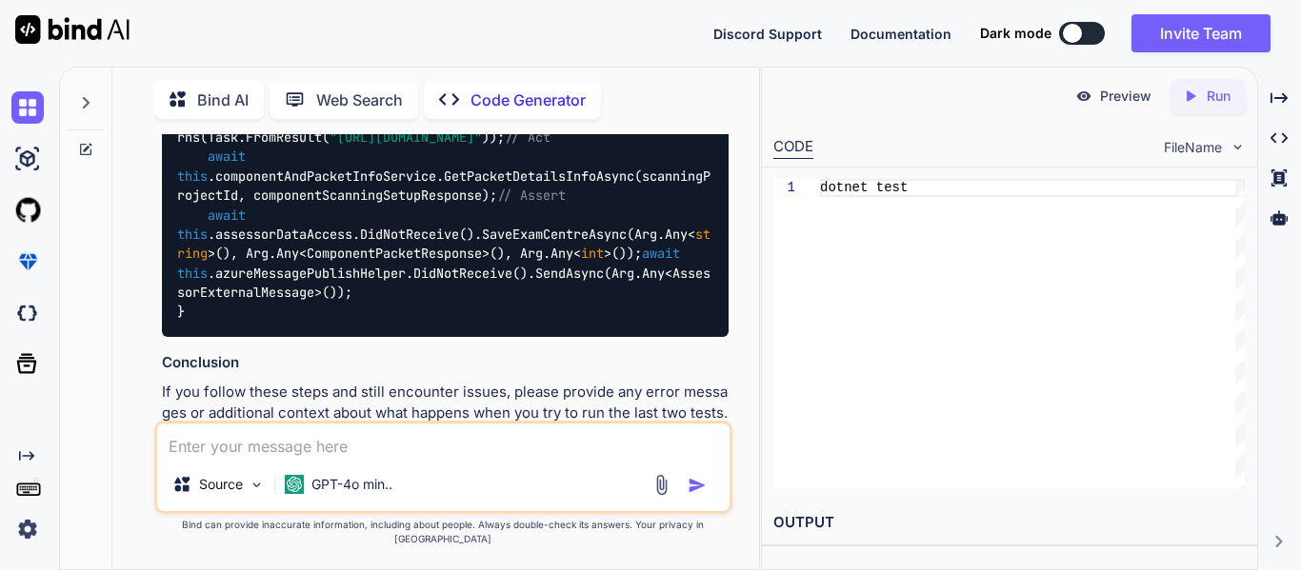
scroll to position [26029, 0]
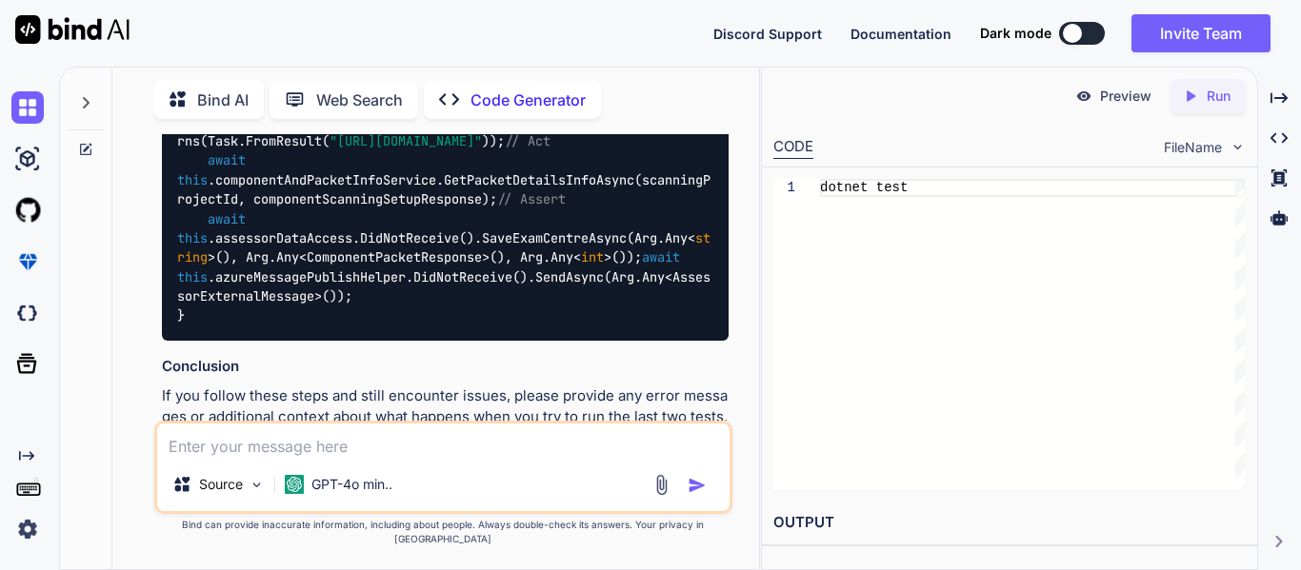
drag, startPoint x: 178, startPoint y: 203, endPoint x: 222, endPoint y: 309, distance: 115.3
copy code "[ Fact ] public void TestLastTwoMethods () { Assert.True( true ); // Simple ass…"
click at [204, 458] on textarea at bounding box center [443, 441] width 572 height 34
paste textarea "[Fact] public void TestLastTwoMethods() { Assert.True(true); // Simple assertio…"
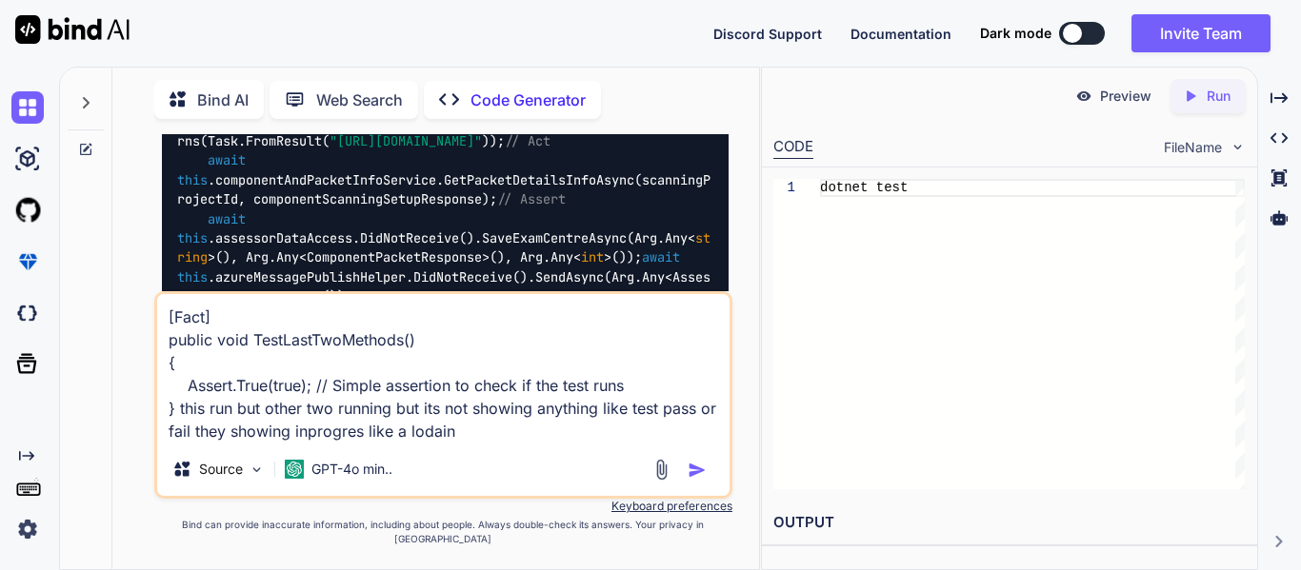
type textarea "[Fact] public void TestLastTwoMethods() { Assert.True(true); // Simple assertio…"
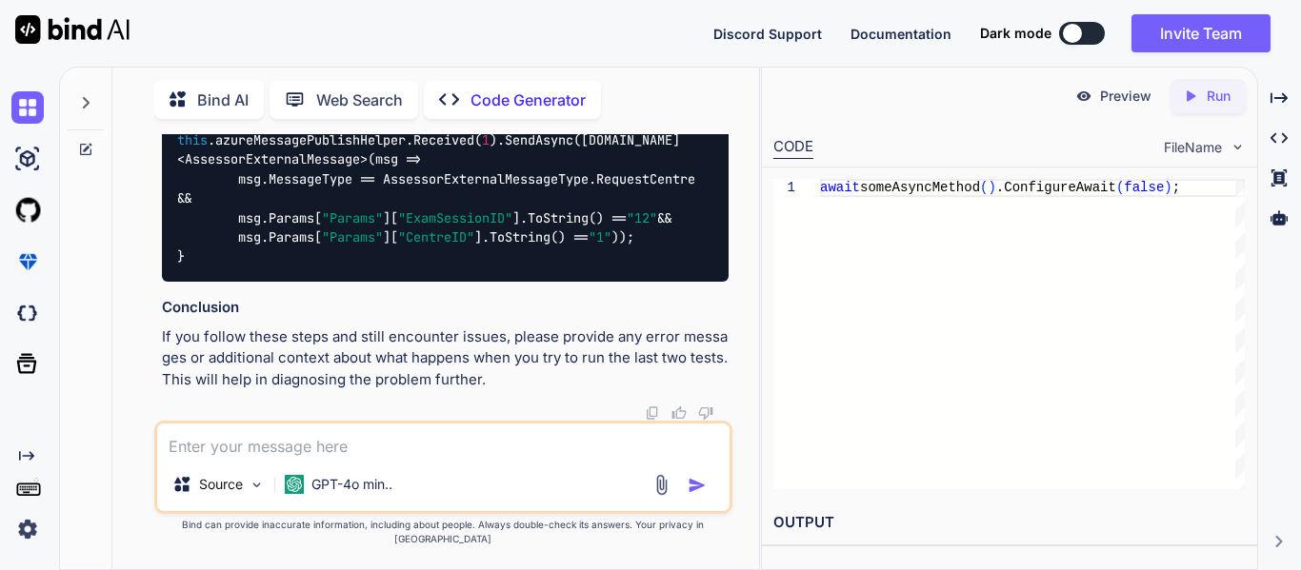
scroll to position [29992, 0]
click at [361, 456] on textarea at bounding box center [443, 441] width 572 height 34
type textarea "now also its not completing"
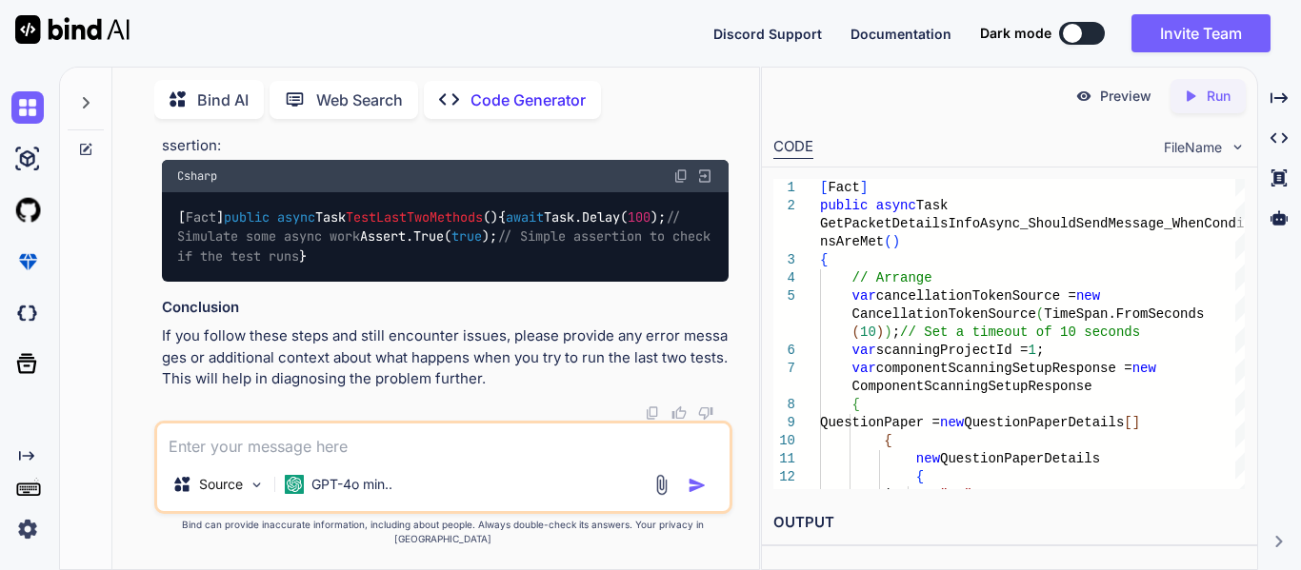
scroll to position [31914, 0]
